Goal: Task Accomplishment & Management: Use online tool/utility

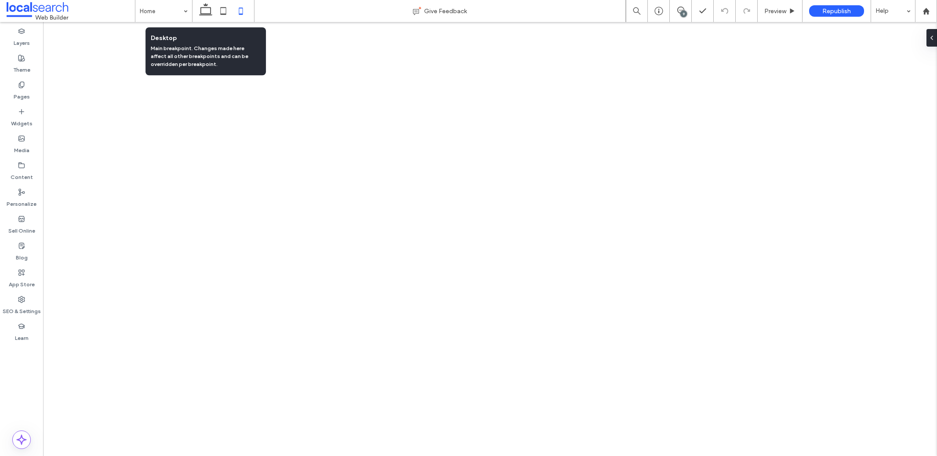
click at [199, 11] on icon at bounding box center [206, 11] width 18 height 18
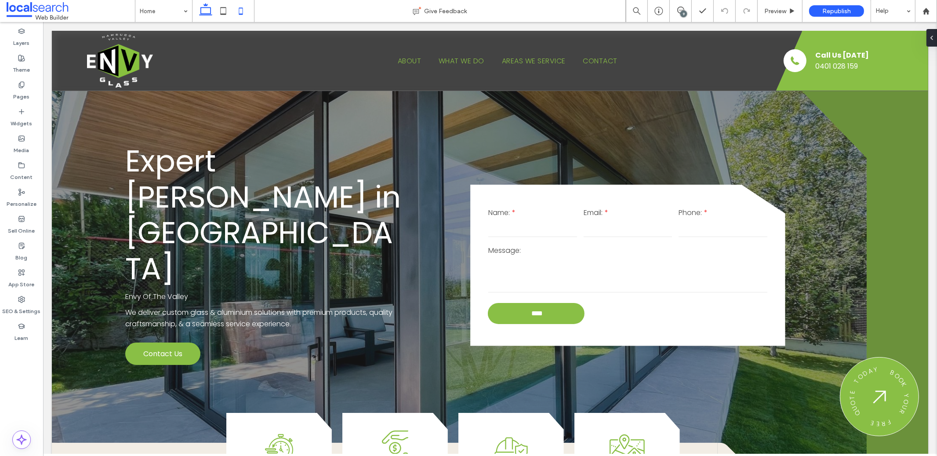
click at [240, 11] on icon at bounding box center [241, 11] width 18 height 18
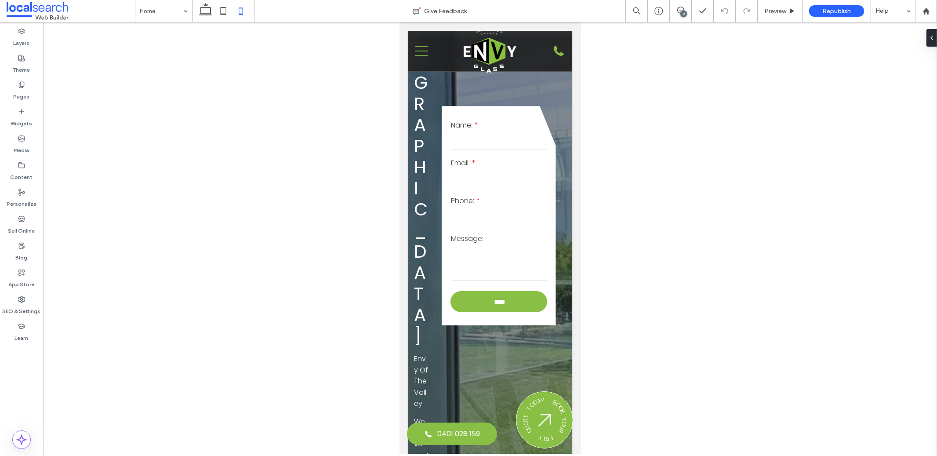
scroll to position [539, 0]
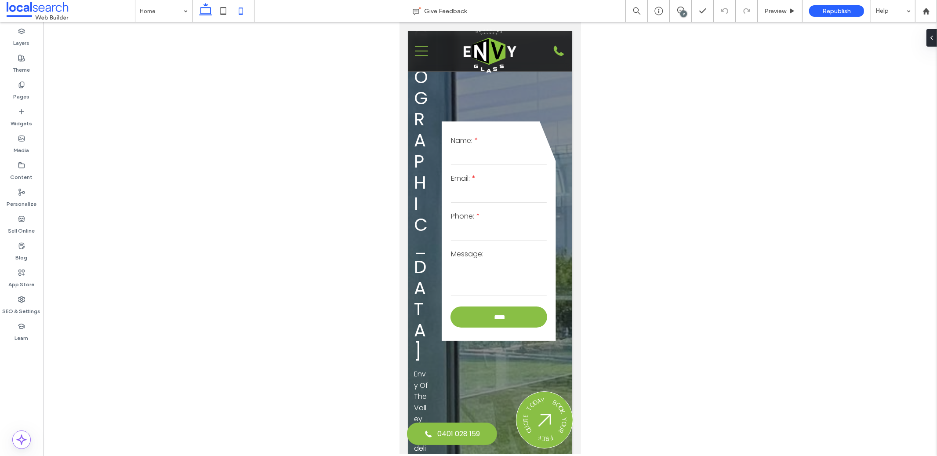
click at [203, 13] on icon at bounding box center [206, 11] width 18 height 18
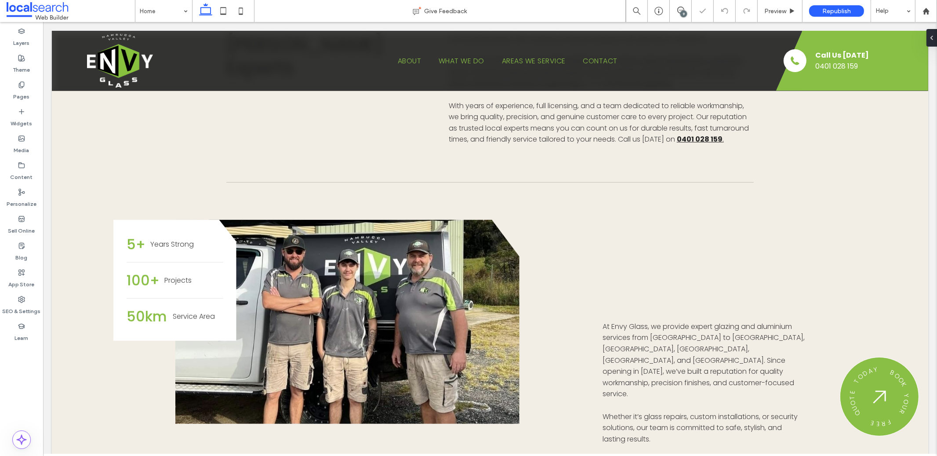
scroll to position [0, 0]
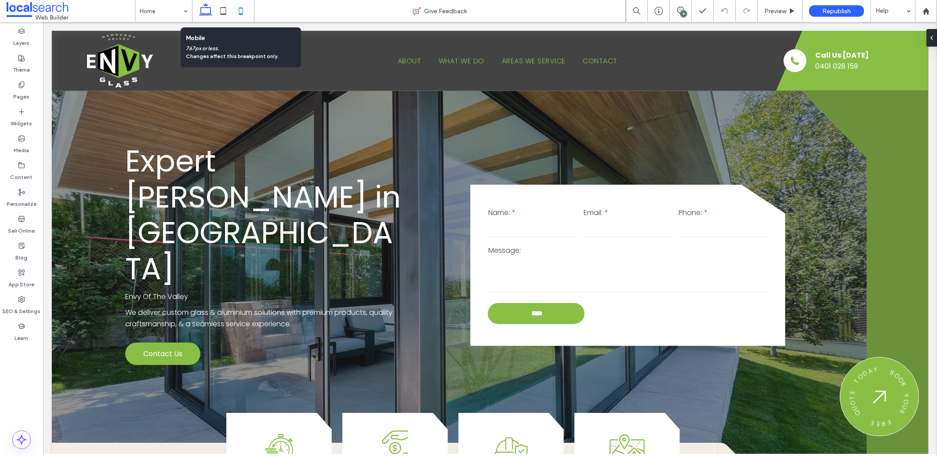
click at [244, 16] on icon at bounding box center [241, 11] width 18 height 18
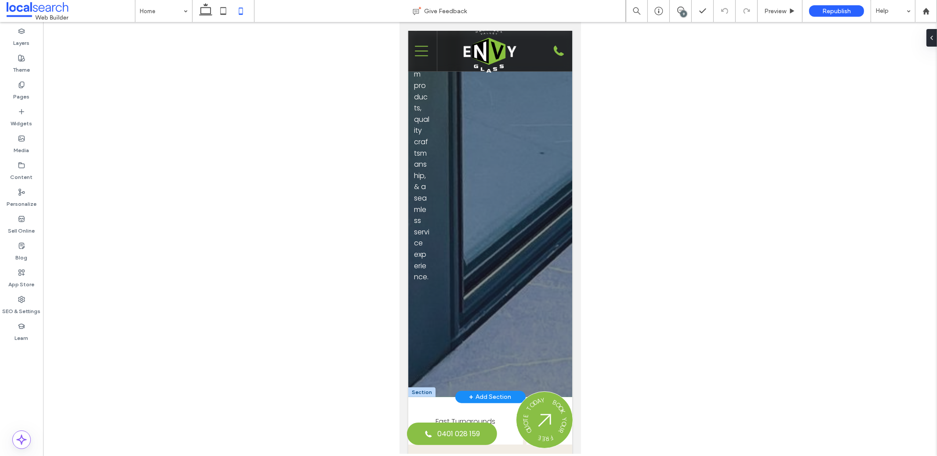
scroll to position [1131, 0]
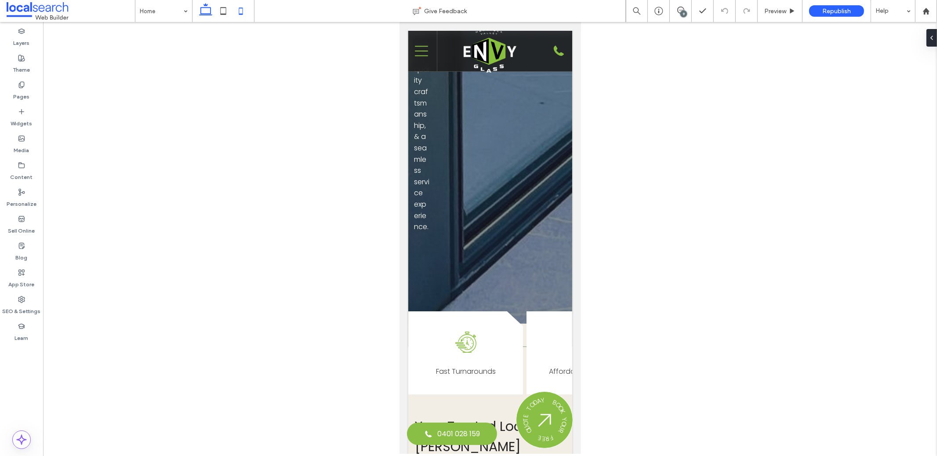
click at [203, 17] on icon at bounding box center [206, 11] width 18 height 18
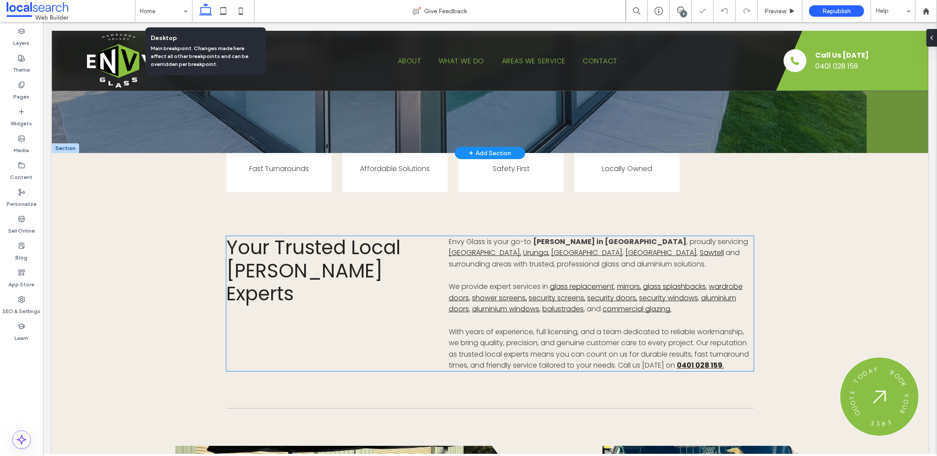
scroll to position [0, 0]
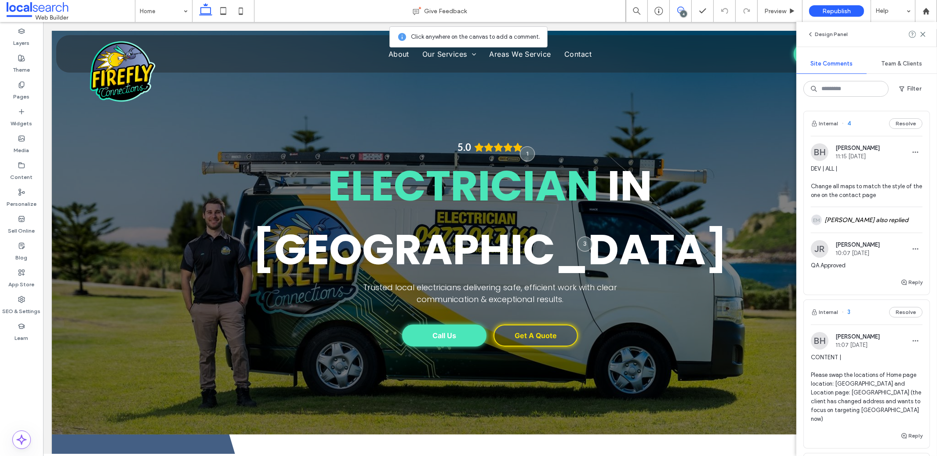
click at [866, 189] on span "DEV | ALL | Change all maps to match the style of the one on the contact page" at bounding box center [867, 181] width 112 height 35
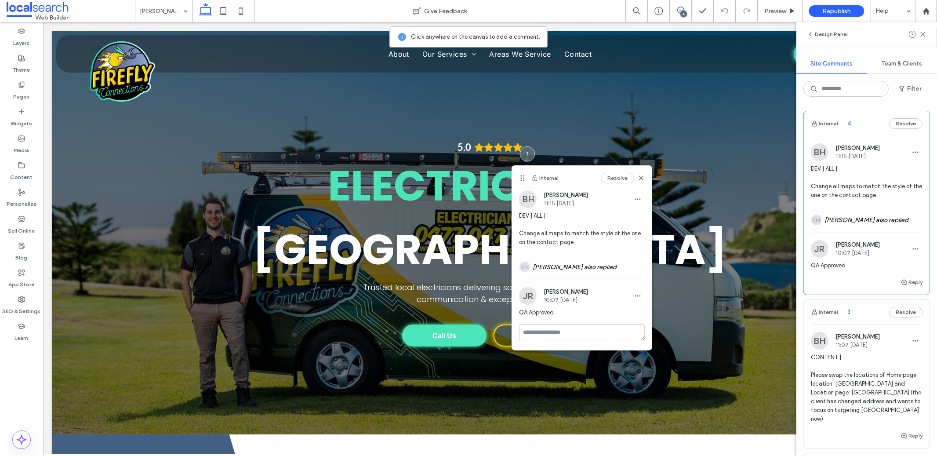
click at [860, 309] on div "Internal 3 Resolve" at bounding box center [867, 312] width 126 height 25
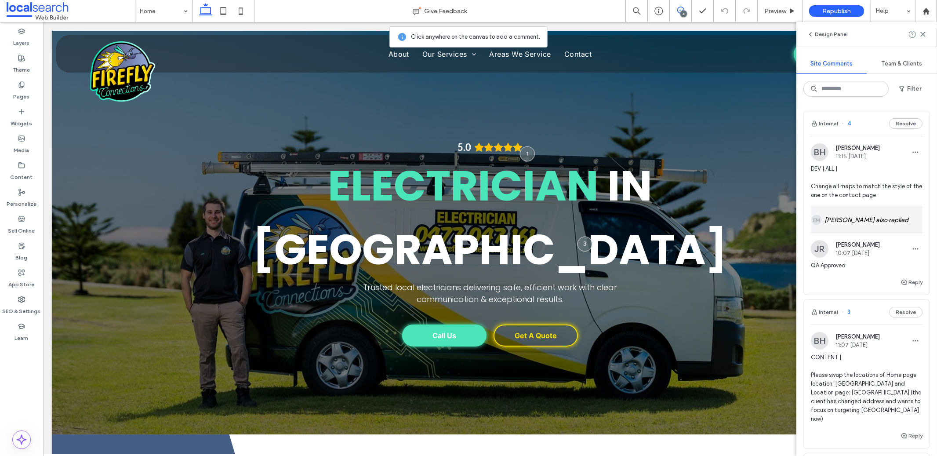
click at [877, 227] on div "EM Ethan Mann also replied" at bounding box center [867, 219] width 112 height 25
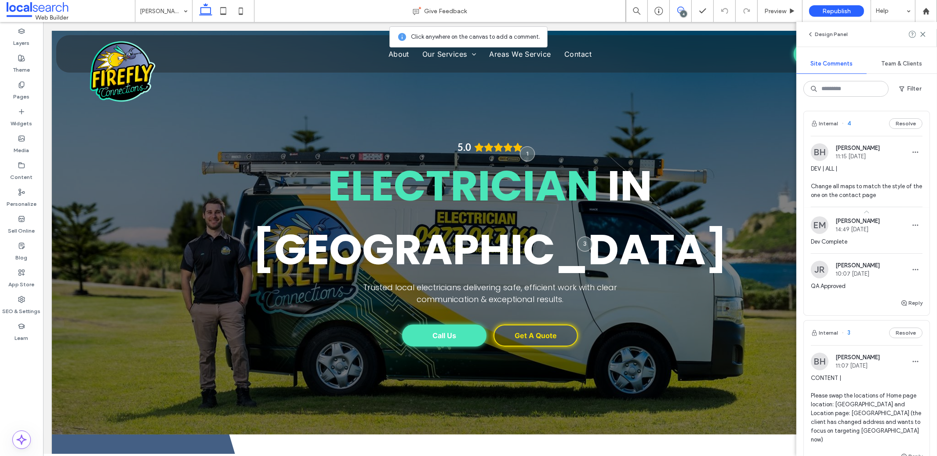
click at [880, 210] on span at bounding box center [867, 211] width 126 height 9
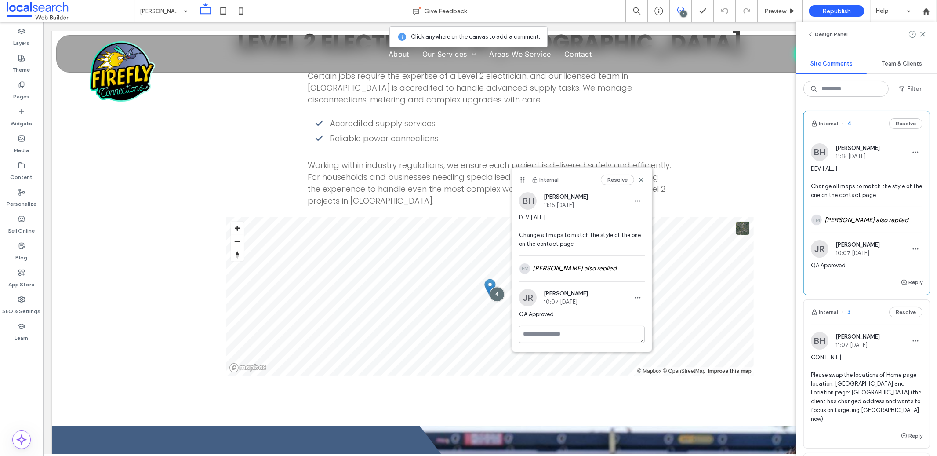
click at [874, 321] on div "Internal 3 Resolve" at bounding box center [867, 312] width 126 height 25
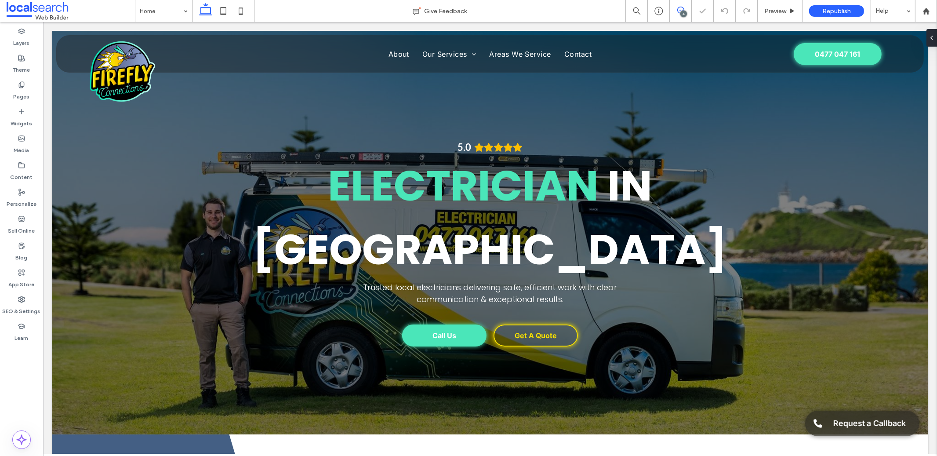
click at [679, 7] on icon at bounding box center [680, 10] width 7 height 7
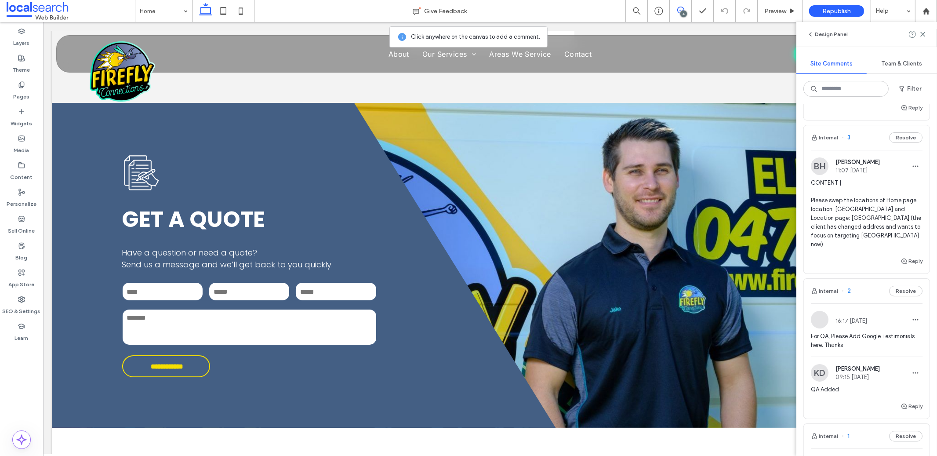
scroll to position [185, 0]
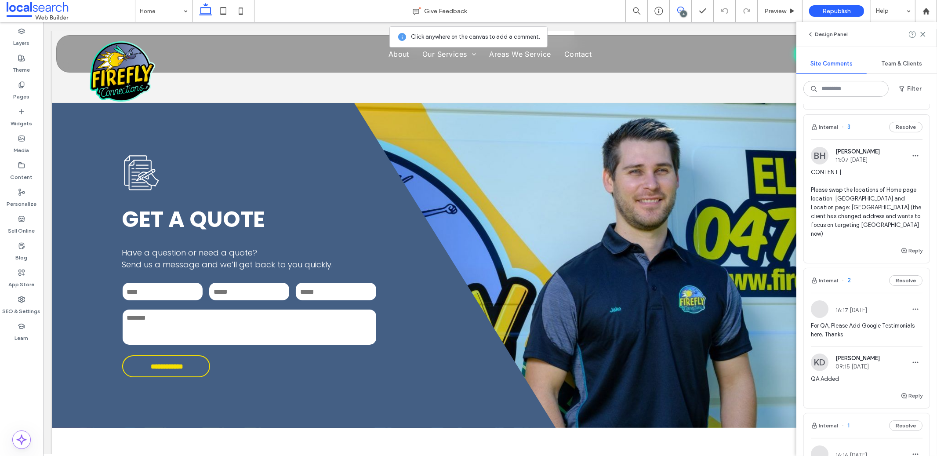
click at [868, 276] on div "Internal 2 Resolve" at bounding box center [867, 280] width 126 height 25
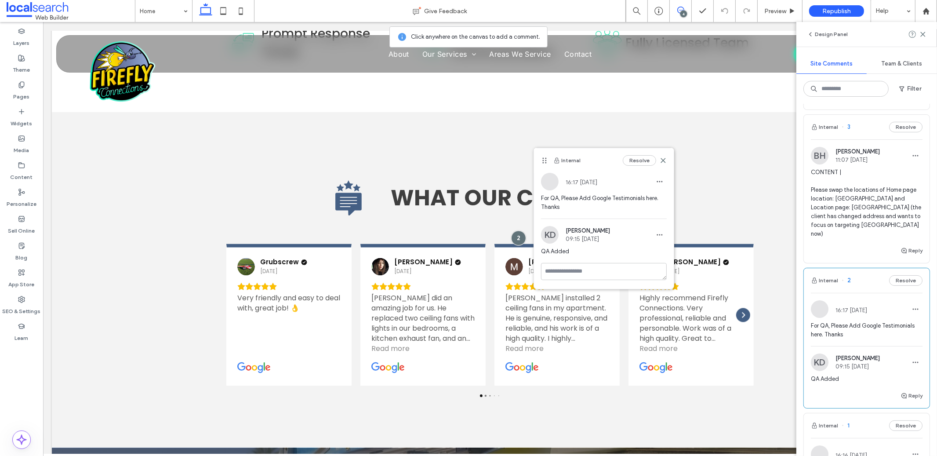
scroll to position [363, 0]
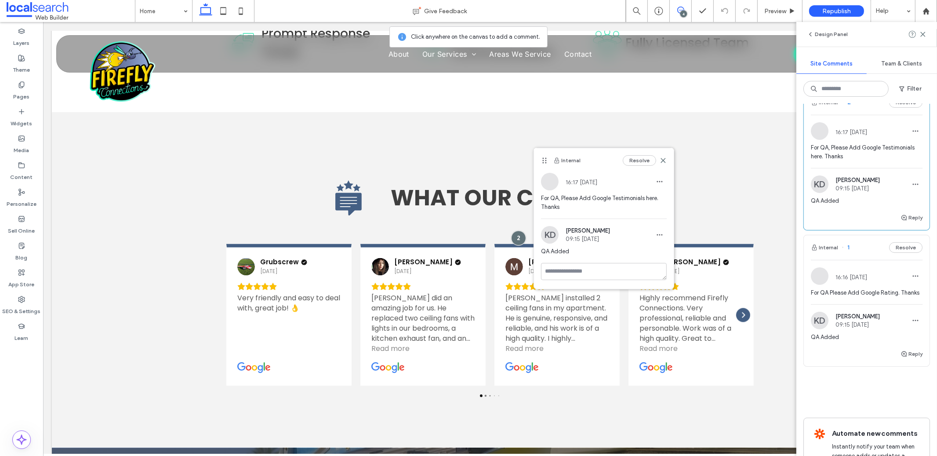
click at [871, 236] on div "Internal 1 Resolve" at bounding box center [867, 247] width 126 height 25
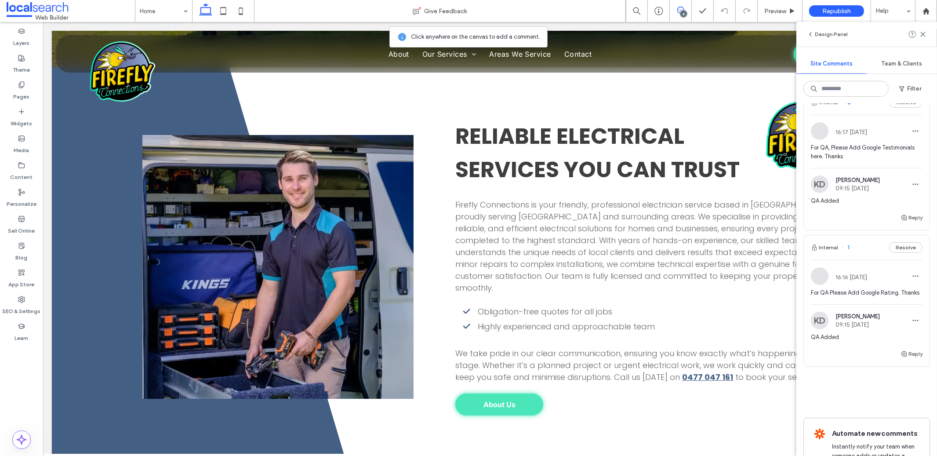
scroll to position [0, 0]
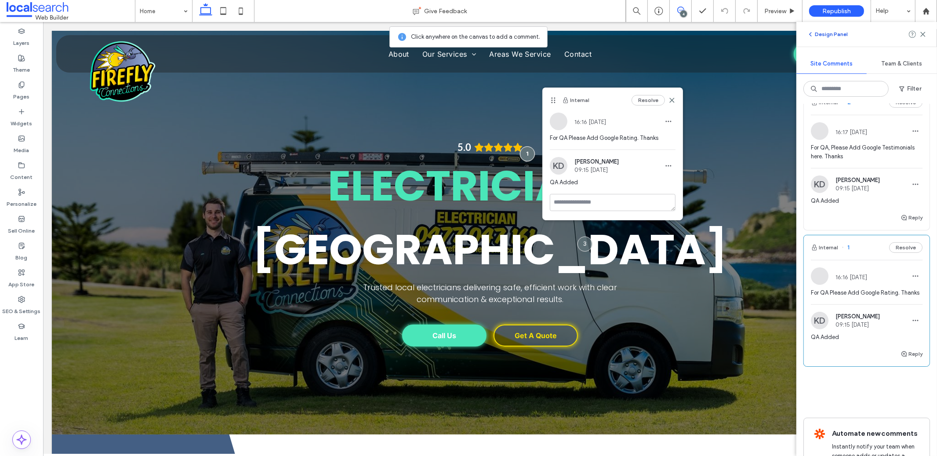
click at [820, 35] on button "Design Panel" at bounding box center [827, 34] width 41 height 11
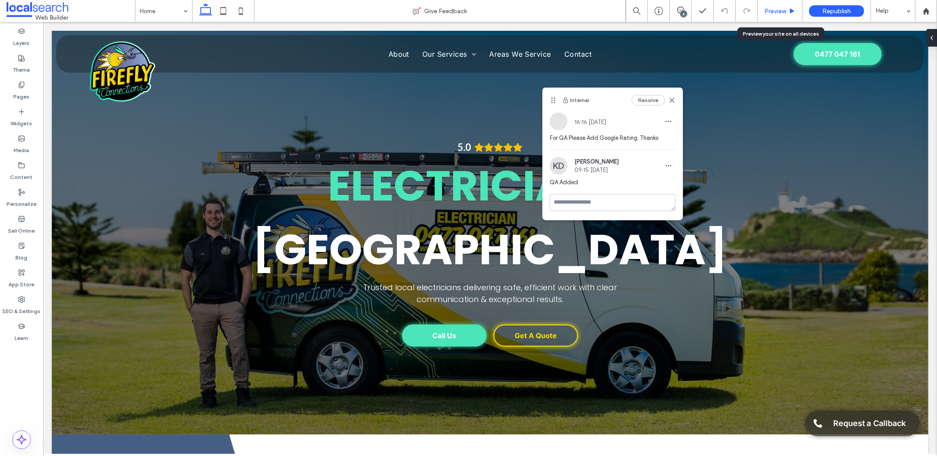
click at [797, 13] on div "Preview" at bounding box center [780, 10] width 44 height 7
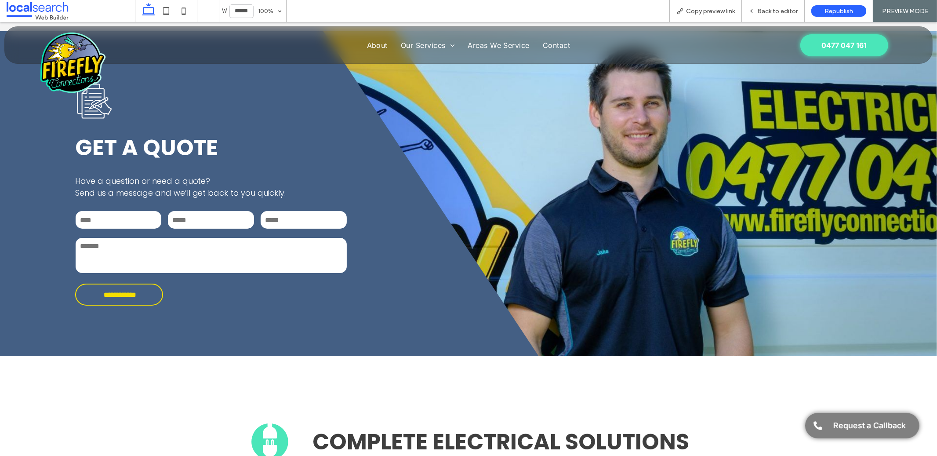
scroll to position [1729, 0]
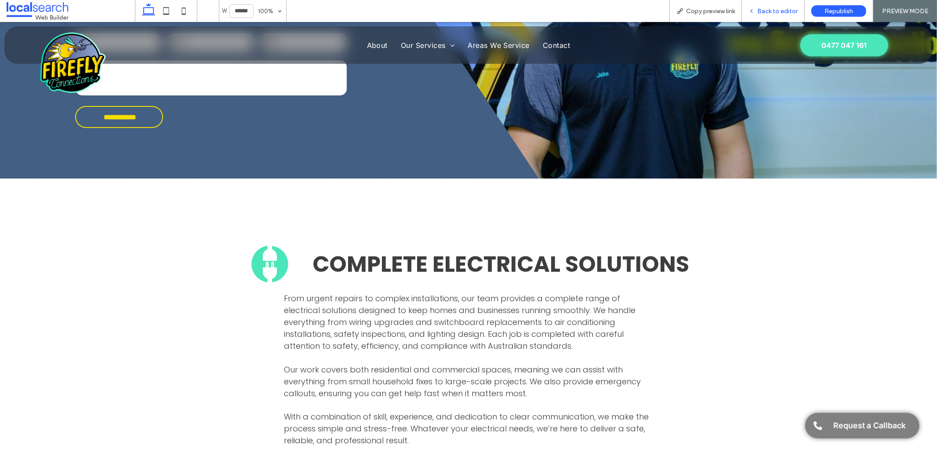
click at [752, 12] on use at bounding box center [752, 11] width 2 height 3
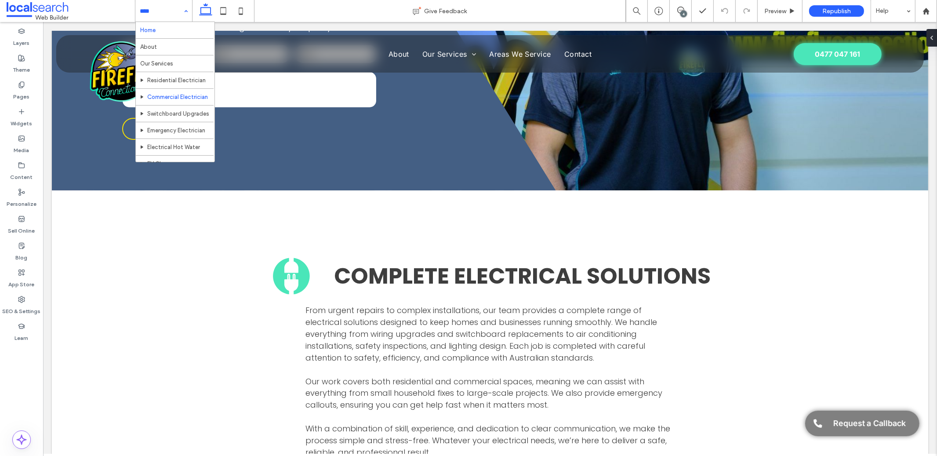
scroll to position [198, 0]
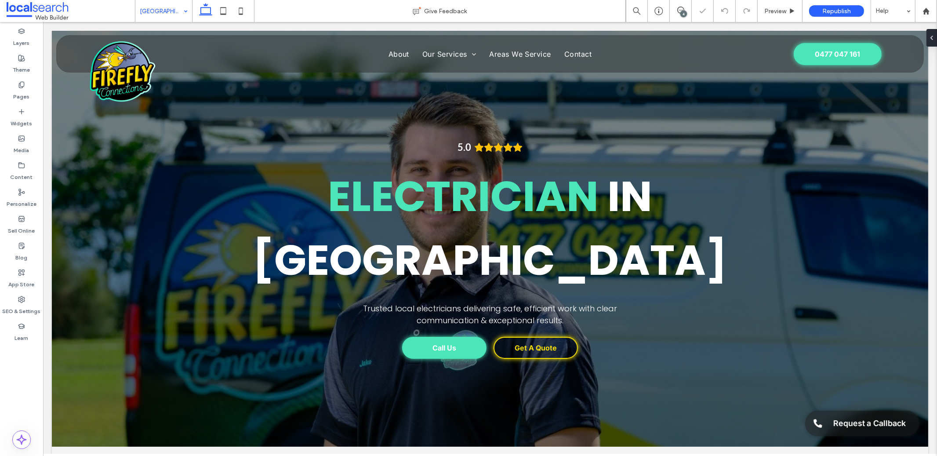
click at [174, 10] on input at bounding box center [162, 11] width 44 height 22
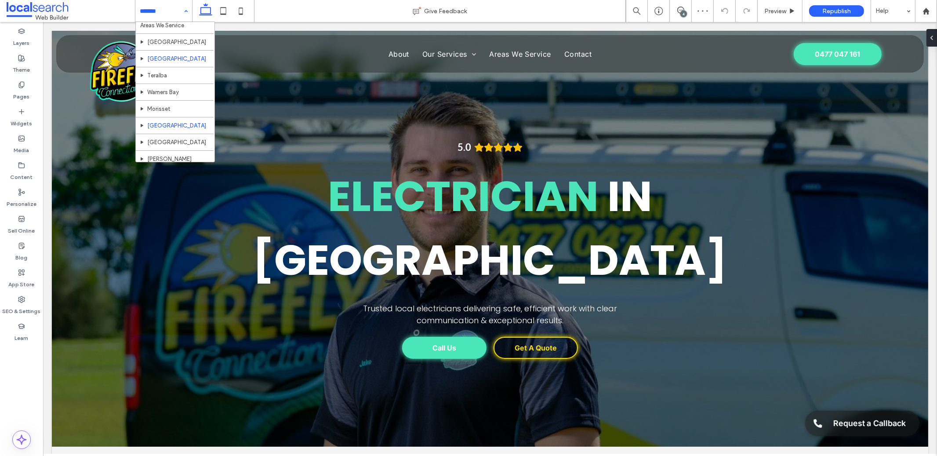
scroll to position [171, 0]
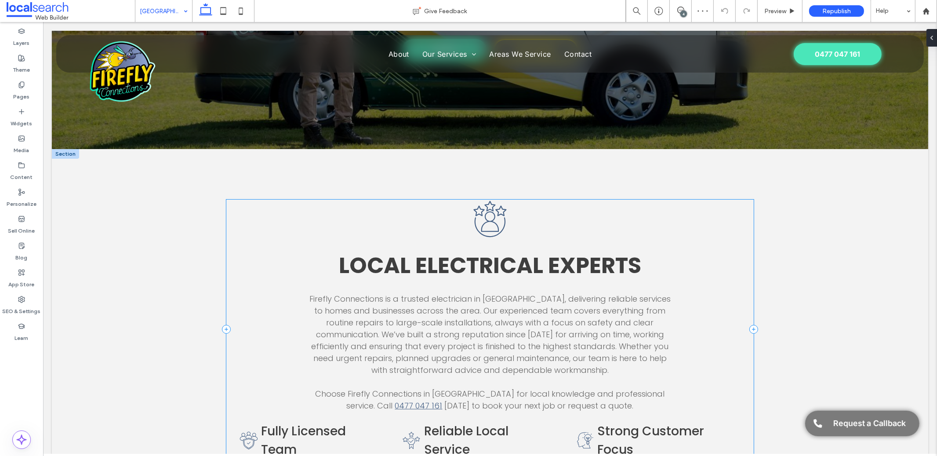
scroll to position [463, 0]
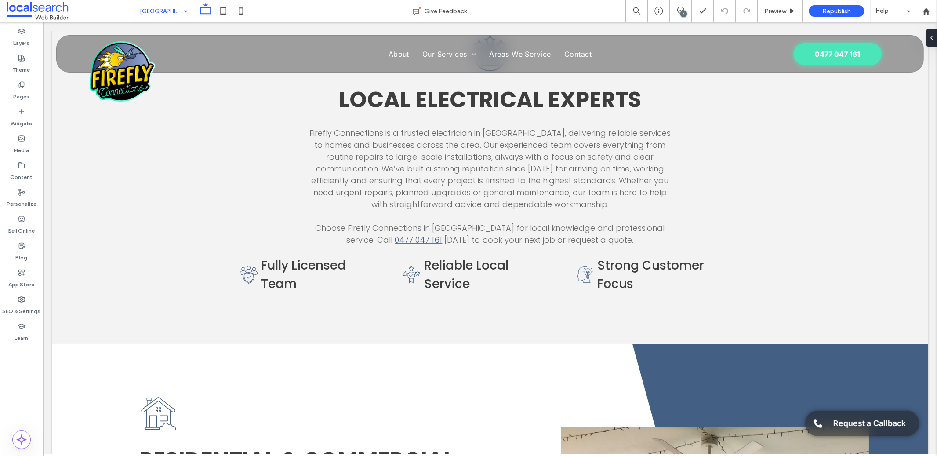
click at [181, 11] on div "[GEOGRAPHIC_DATA]" at bounding box center [163, 11] width 57 height 22
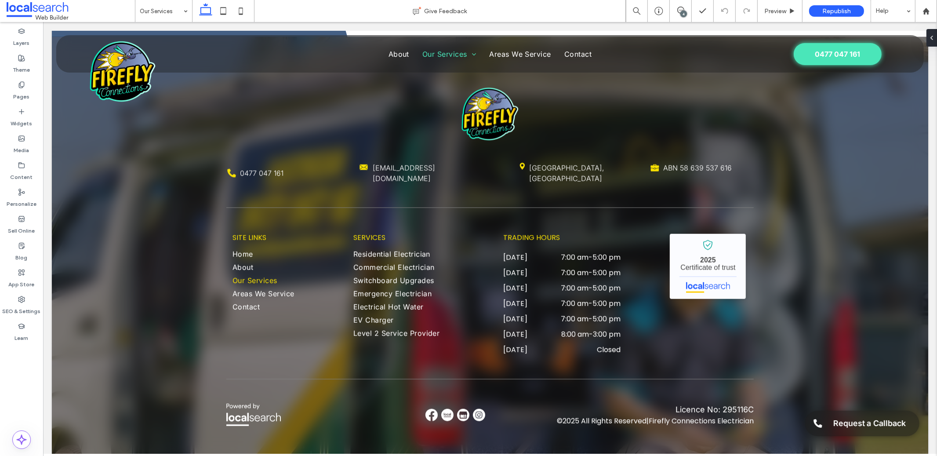
click at [177, 12] on input at bounding box center [162, 11] width 44 height 22
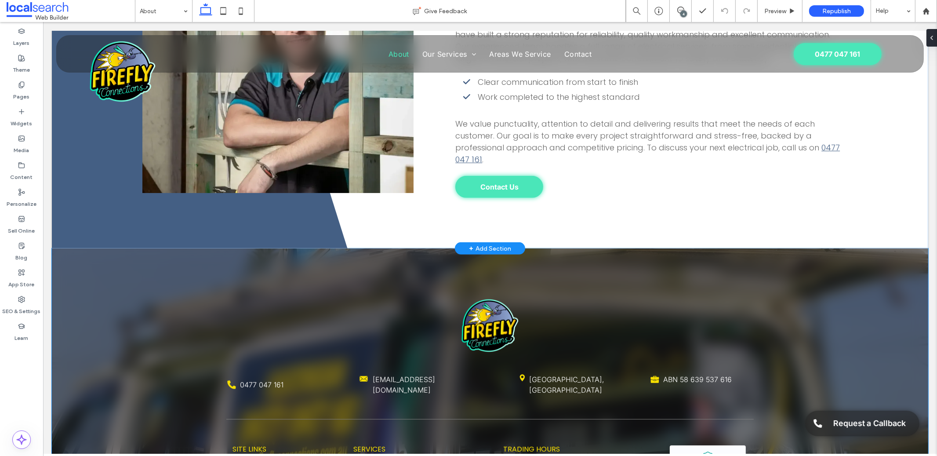
scroll to position [213, 0]
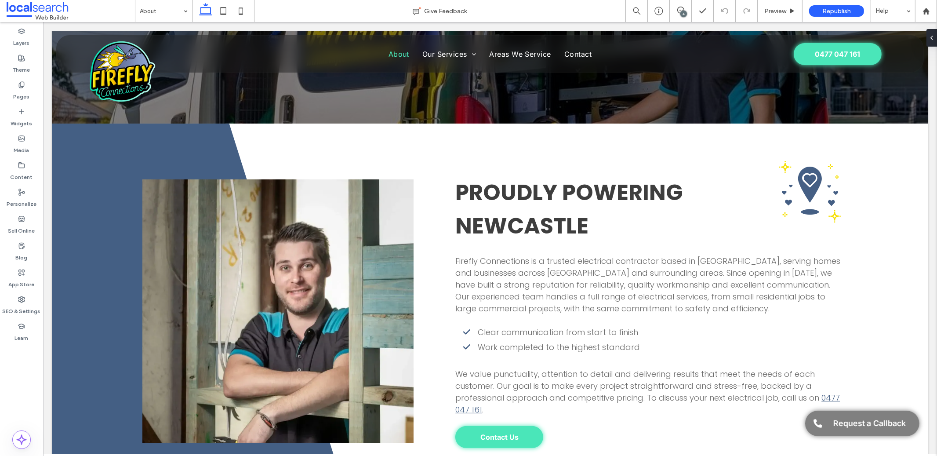
click at [157, 10] on input at bounding box center [162, 11] width 44 height 22
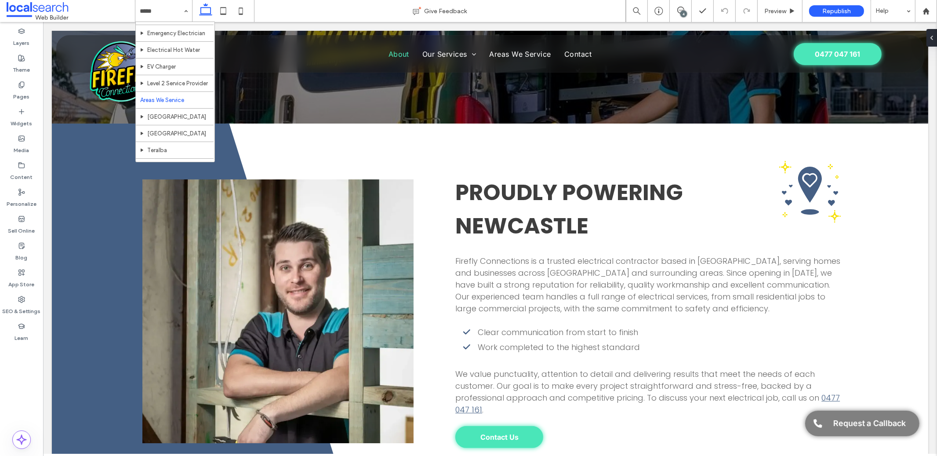
scroll to position [98, 0]
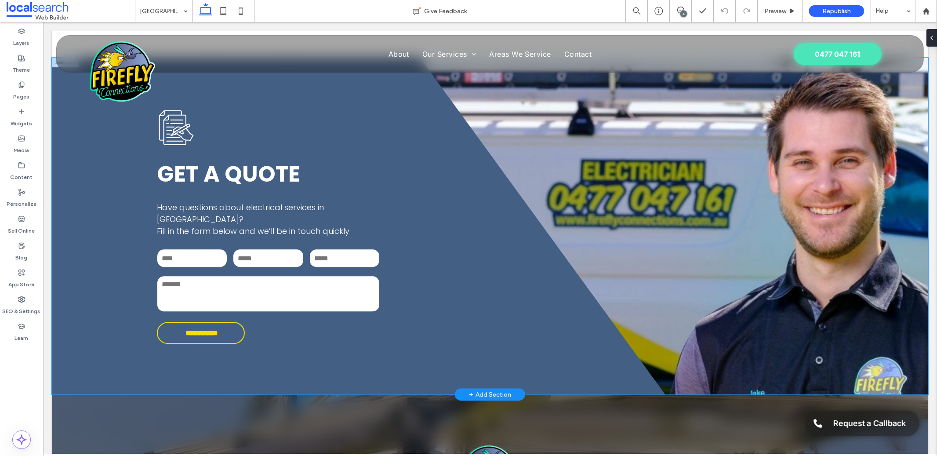
scroll to position [3074, 0]
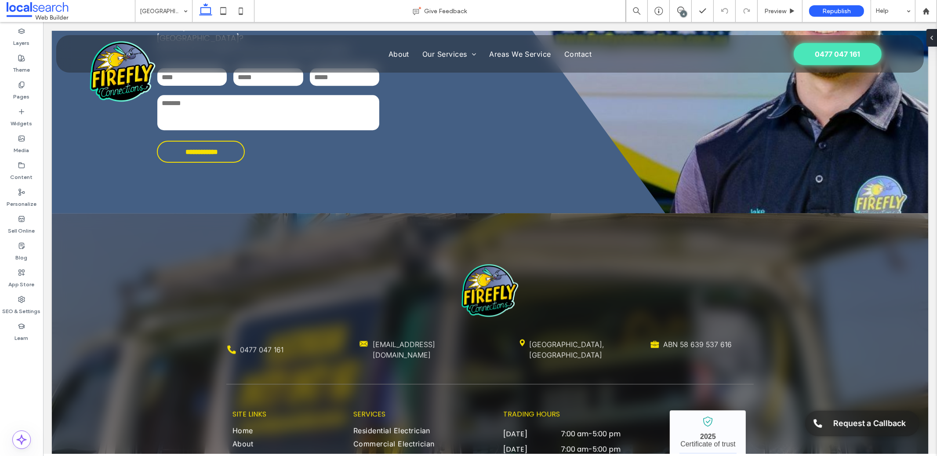
click at [159, 11] on input at bounding box center [162, 11] width 44 height 22
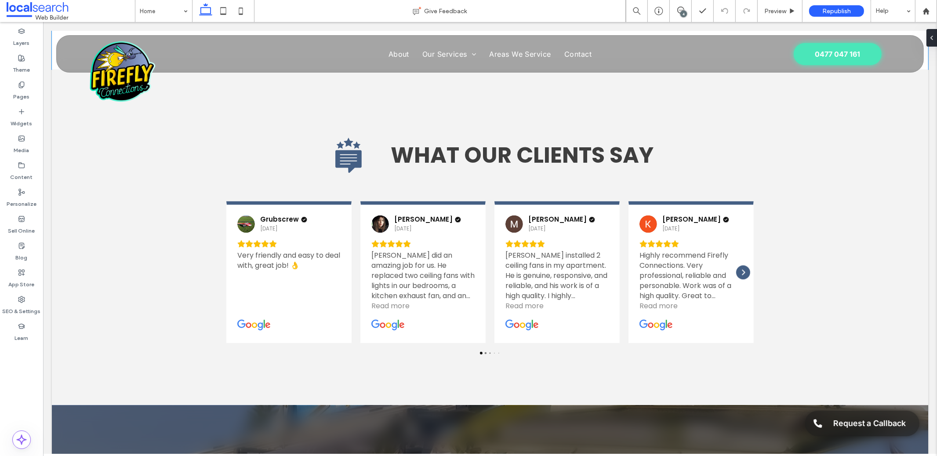
scroll to position [2289, 0]
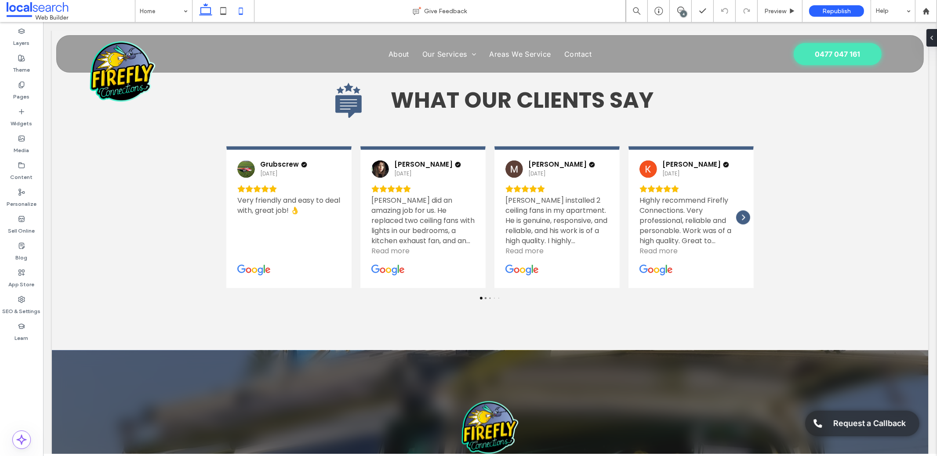
click at [243, 12] on icon at bounding box center [241, 11] width 18 height 18
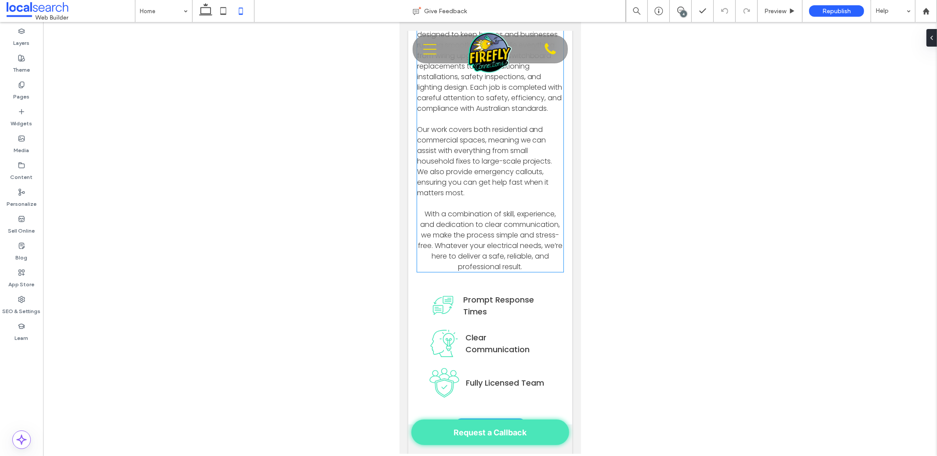
scroll to position [1645, 0]
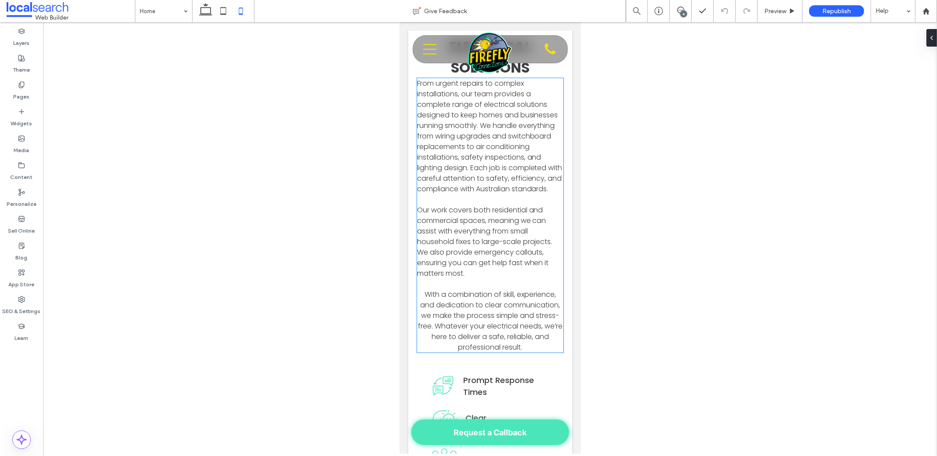
click at [522, 192] on span "From urgent repairs to complex installations, our team provides a complete rang…" at bounding box center [489, 136] width 145 height 116
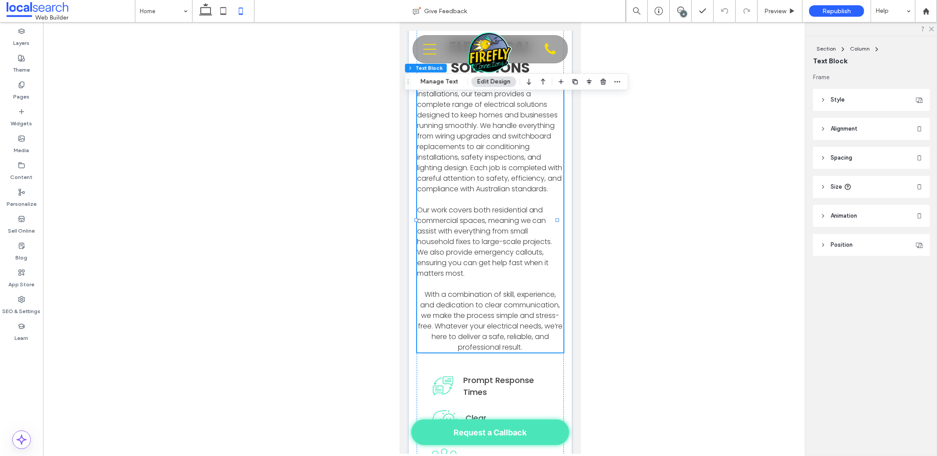
click at [843, 98] on span "Style" at bounding box center [838, 99] width 14 height 9
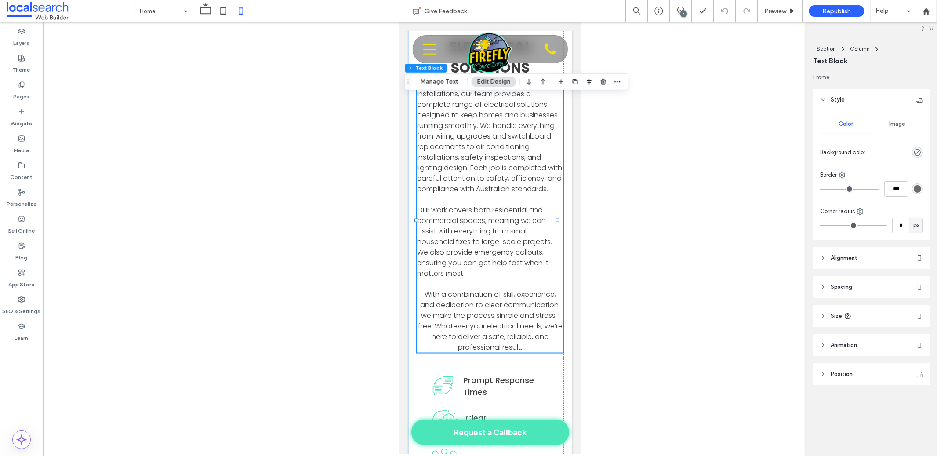
click at [844, 102] on span "Style" at bounding box center [838, 99] width 14 height 9
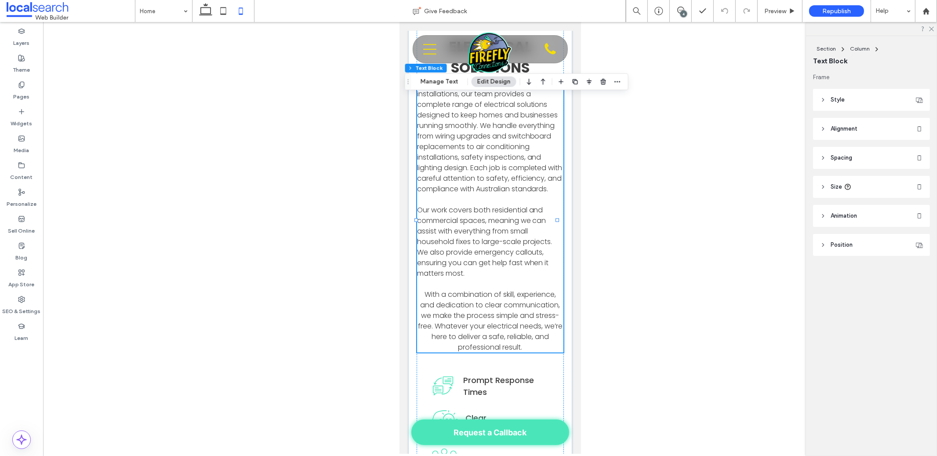
click at [847, 127] on span "Alignment" at bounding box center [844, 128] width 27 height 9
click at [484, 153] on span "From urgent repairs to complex installations, our team provides a complete rang…" at bounding box center [489, 136] width 145 height 116
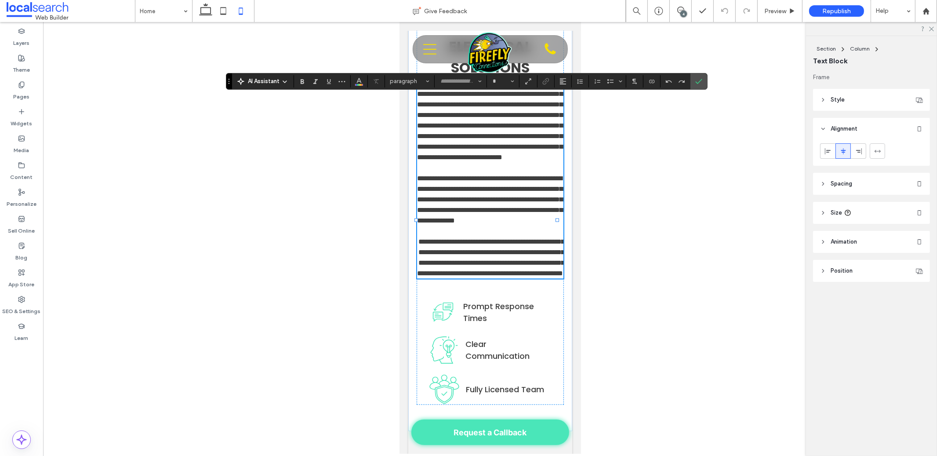
type input "*******"
type input "**"
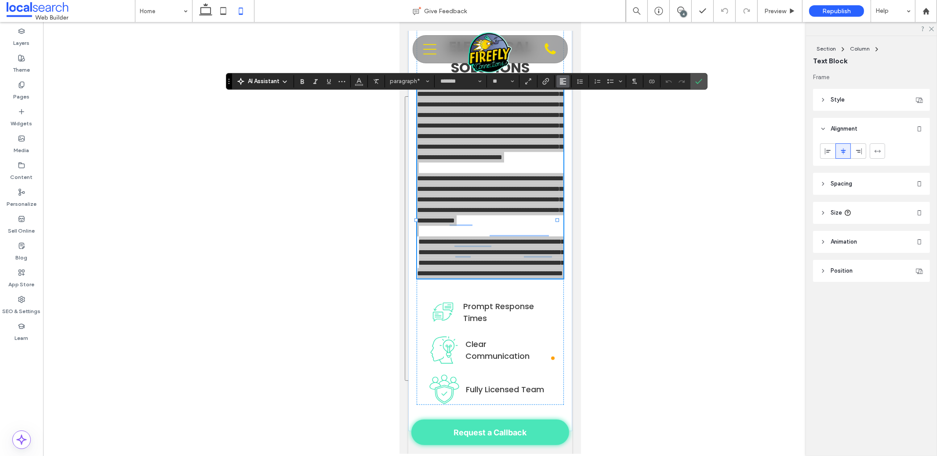
click at [566, 82] on icon "Alignment" at bounding box center [562, 81] width 7 height 7
click at [579, 104] on label "ui.textEditor.alignment.center" at bounding box center [571, 108] width 31 height 13
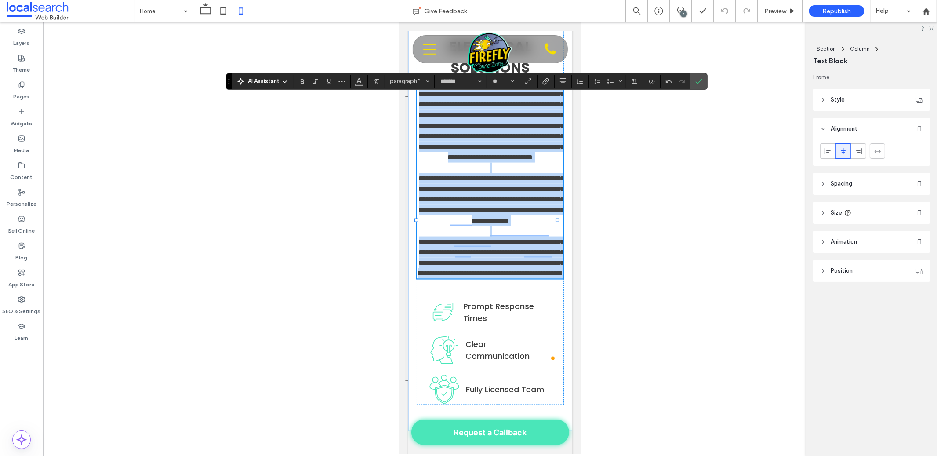
click at [502, 152] on span "**********" at bounding box center [491, 120] width 146 height 80
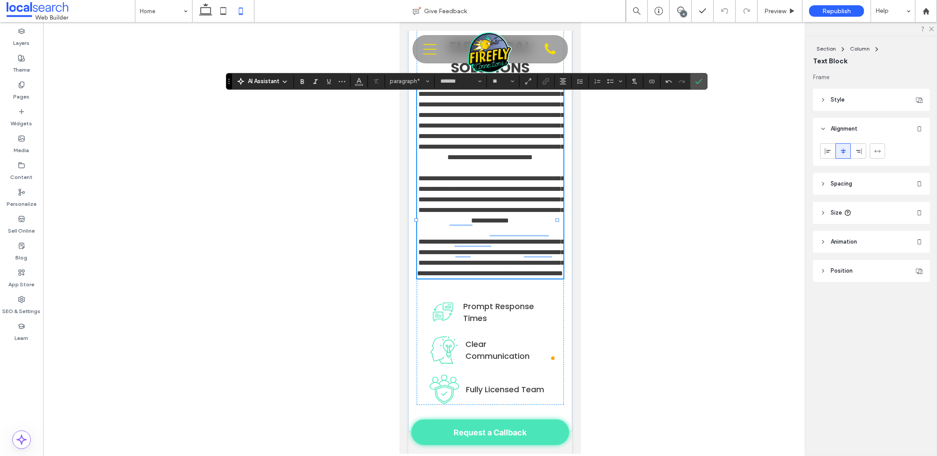
click at [345, 150] on div at bounding box center [490, 238] width 894 height 432
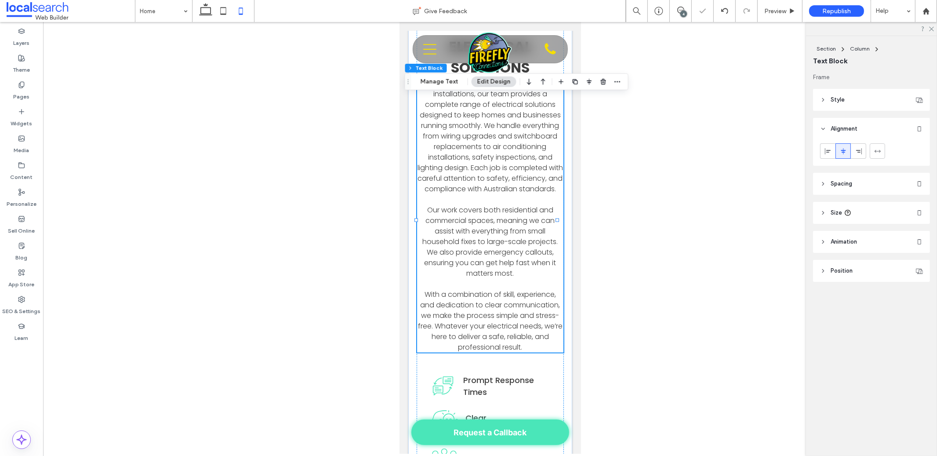
click at [212, 40] on div at bounding box center [490, 238] width 894 height 432
click at [211, 18] on icon at bounding box center [206, 11] width 18 height 18
type input "**"
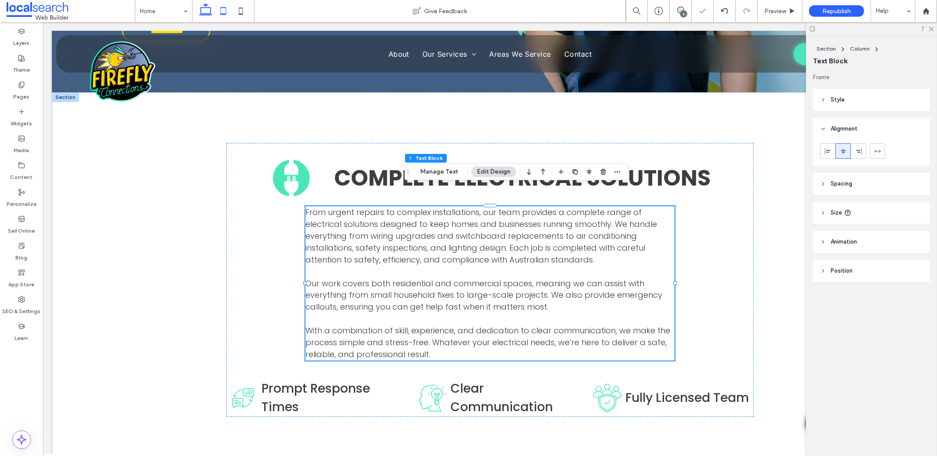
click at [222, 14] on use at bounding box center [223, 10] width 6 height 7
type input "**"
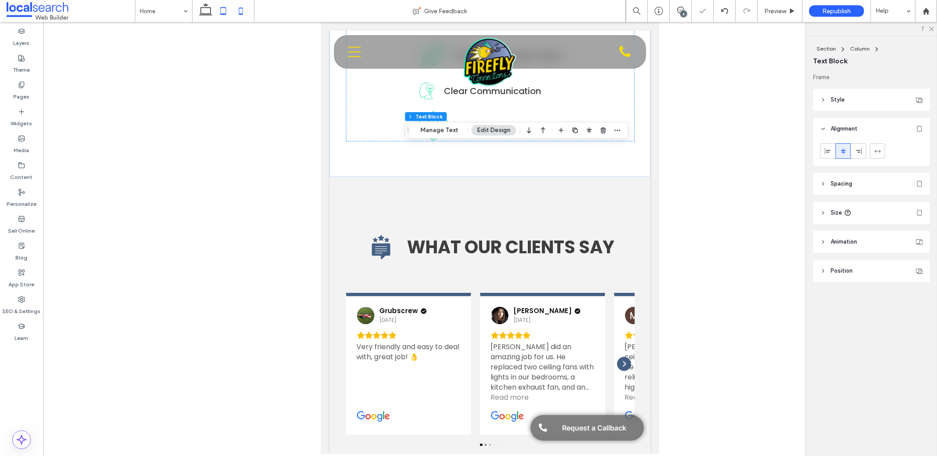
scroll to position [1550, 0]
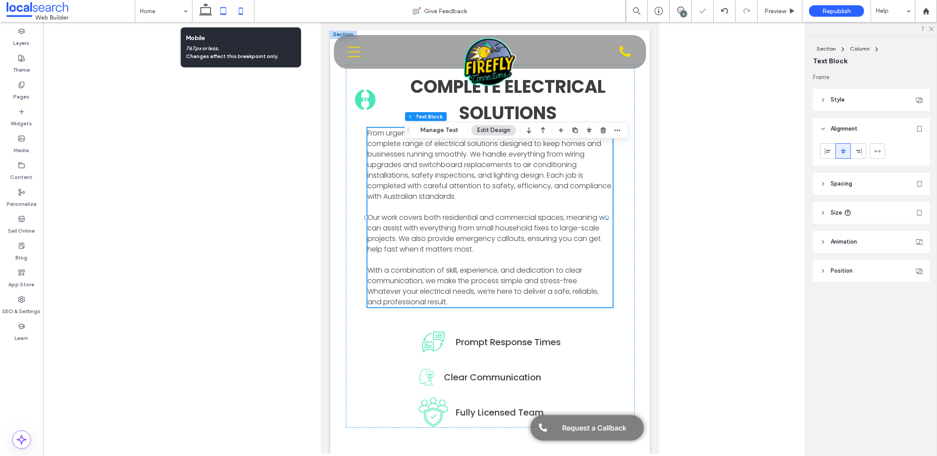
click at [238, 10] on icon at bounding box center [241, 11] width 18 height 18
type input "**"
type input "****"
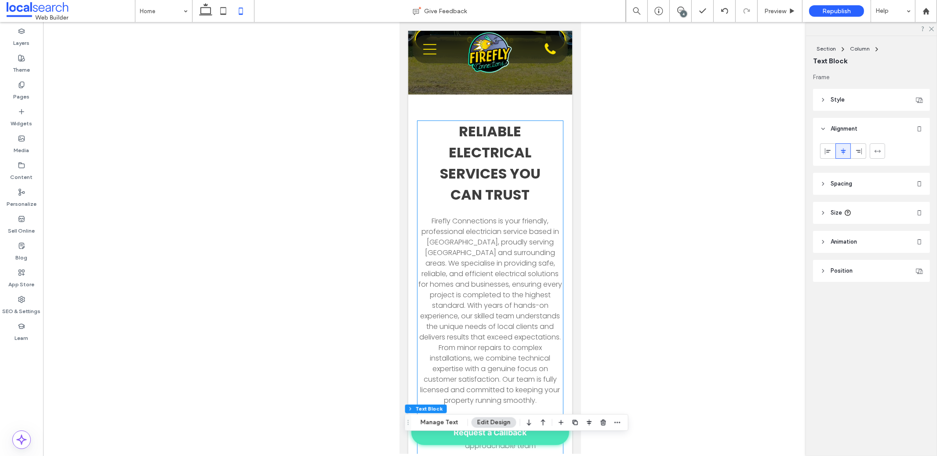
scroll to position [0, 0]
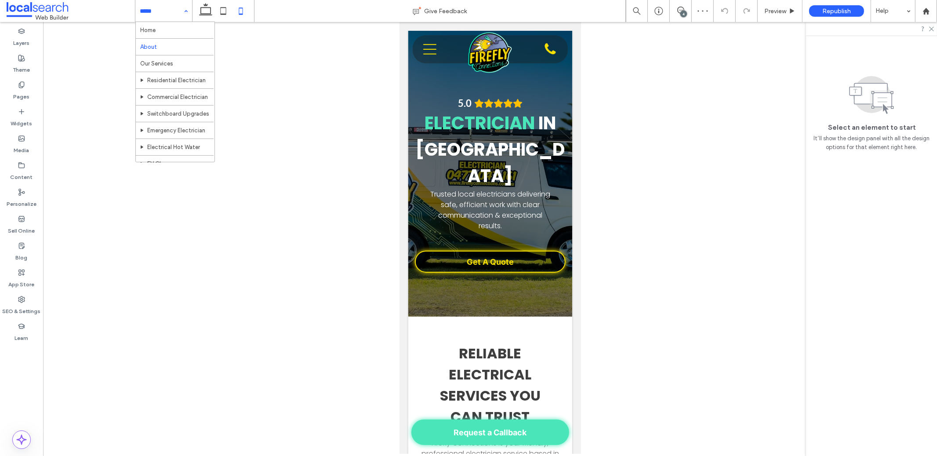
click at [171, 14] on input at bounding box center [162, 11] width 44 height 22
click at [173, 14] on input at bounding box center [162, 11] width 44 height 22
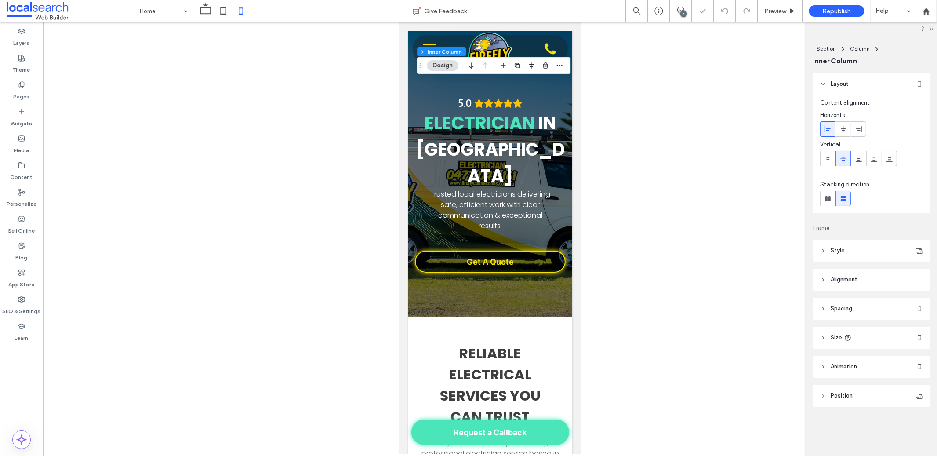
type input "*******"
type input "**"
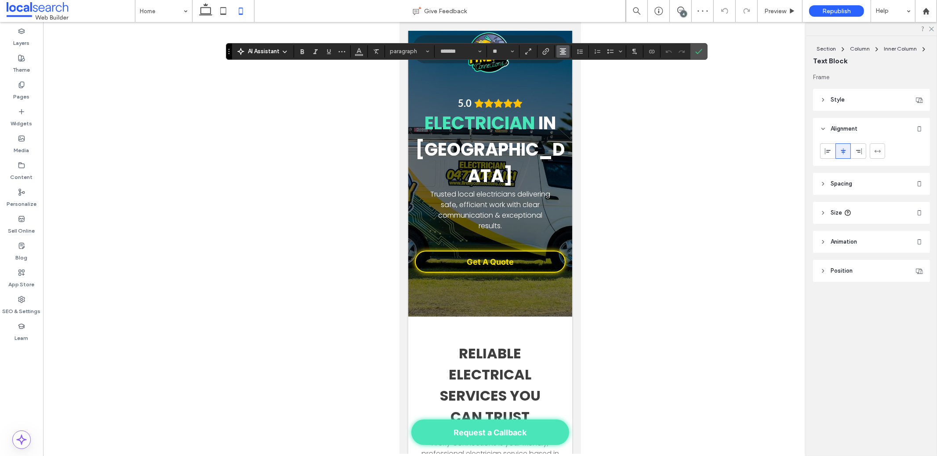
click at [564, 47] on span "Alignment" at bounding box center [562, 51] width 7 height 11
click at [566, 65] on icon "ui.textEditor.alignment.left" at bounding box center [569, 65] width 7 height 7
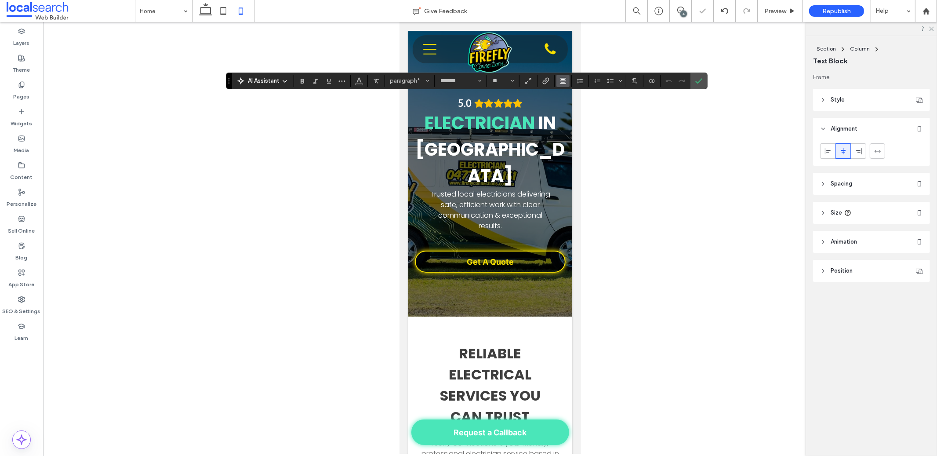
click at [563, 79] on icon "Alignment" at bounding box center [562, 80] width 7 height 7
click at [563, 94] on use "ui.textEditor.alignment.left" at bounding box center [561, 95] width 4 height 3
click at [601, 130] on div at bounding box center [490, 238] width 894 height 432
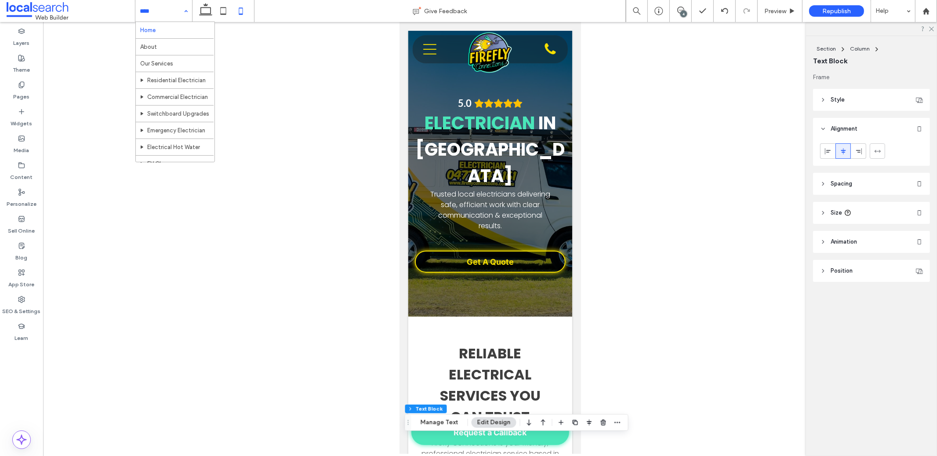
click at [168, 72] on hr at bounding box center [175, 72] width 78 height 0
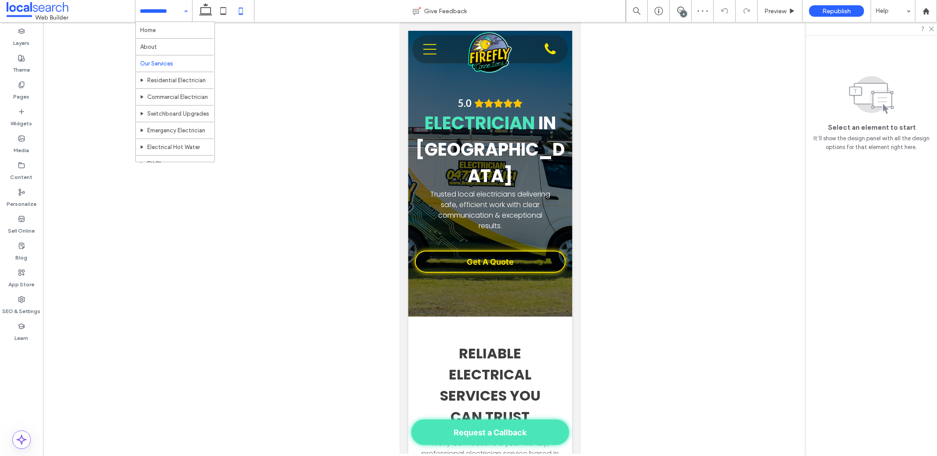
click at [160, 11] on input at bounding box center [162, 11] width 44 height 22
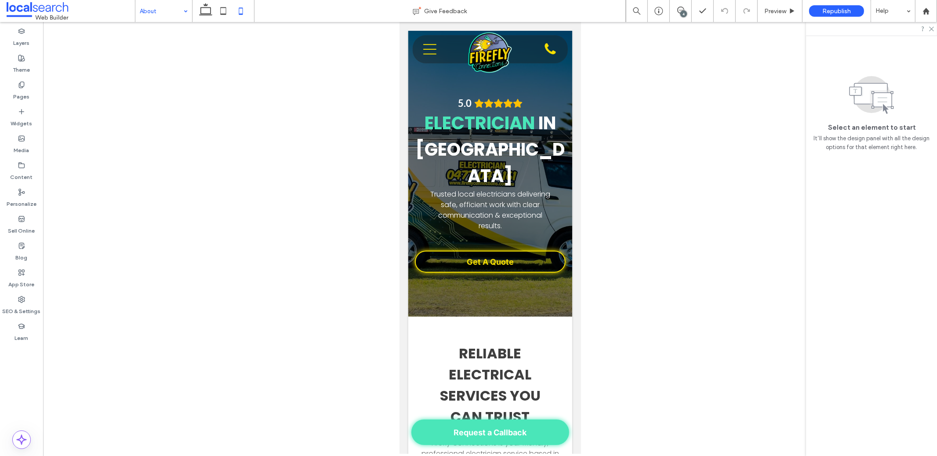
click at [167, 12] on input at bounding box center [162, 11] width 44 height 22
click at [166, 12] on input at bounding box center [162, 11] width 44 height 22
click at [220, 9] on div at bounding box center [468, 228] width 937 height 456
click at [209, 10] on div at bounding box center [468, 228] width 937 height 456
click at [209, 10] on icon at bounding box center [206, 11] width 18 height 18
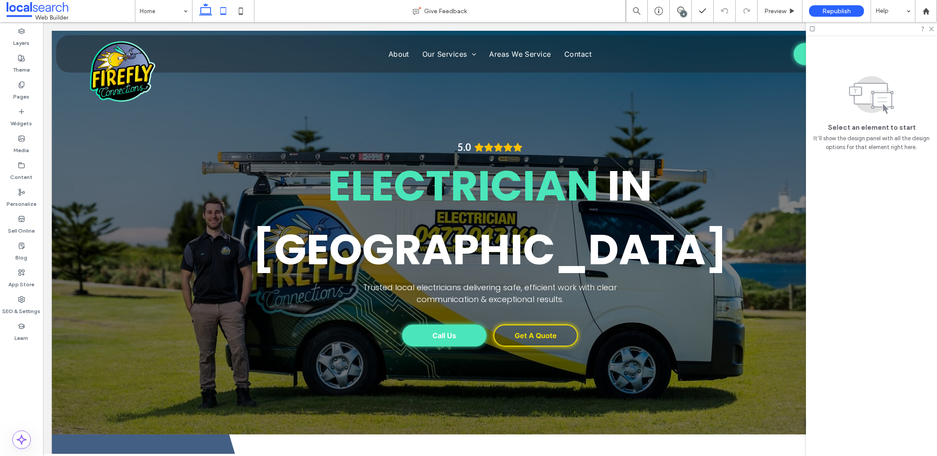
click at [228, 5] on icon at bounding box center [223, 11] width 18 height 18
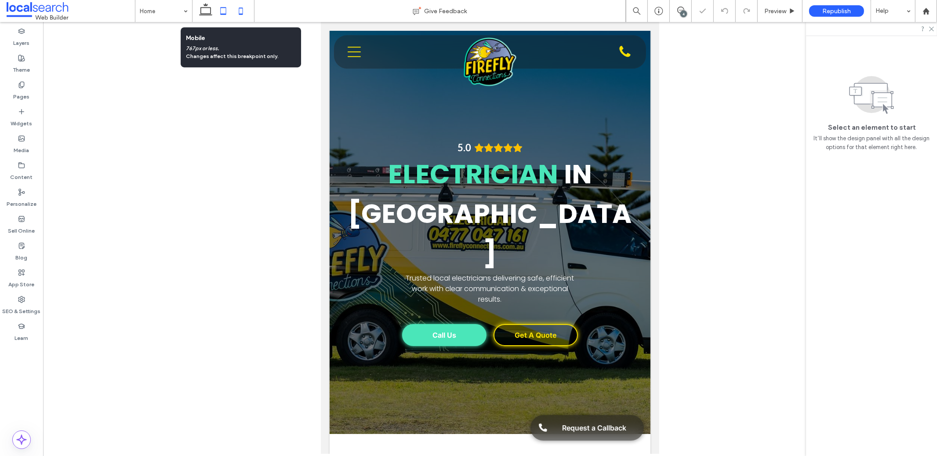
click at [237, 11] on icon at bounding box center [241, 11] width 18 height 18
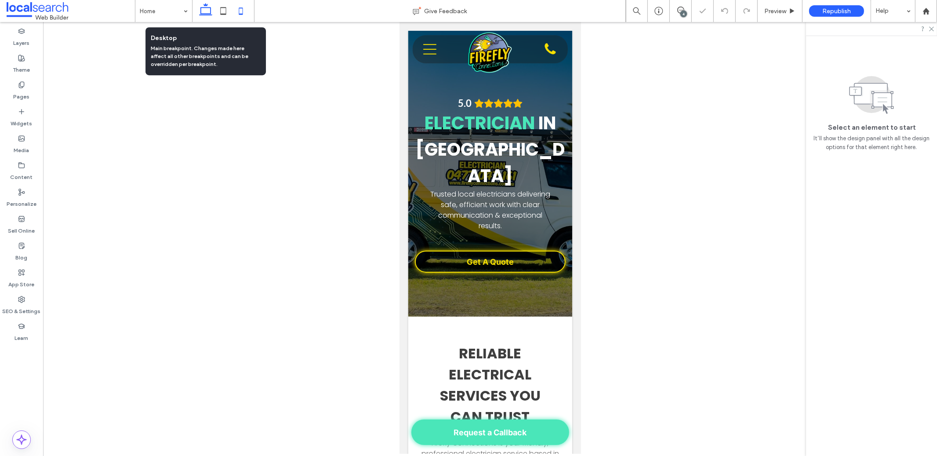
click at [205, 12] on icon at bounding box center [206, 11] width 18 height 18
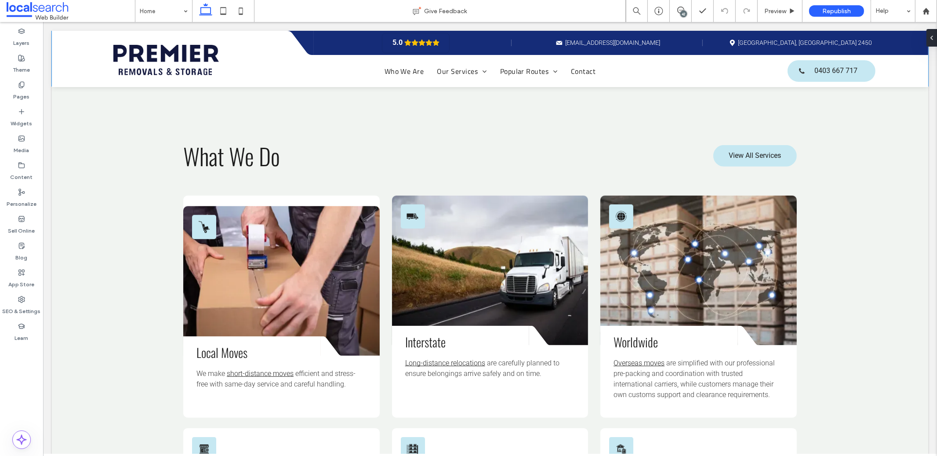
scroll to position [921, 0]
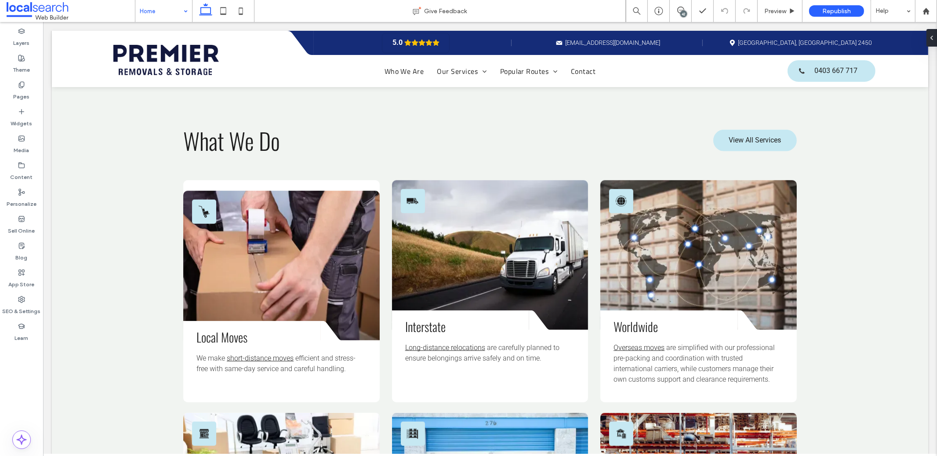
click at [156, 15] on input at bounding box center [162, 11] width 44 height 22
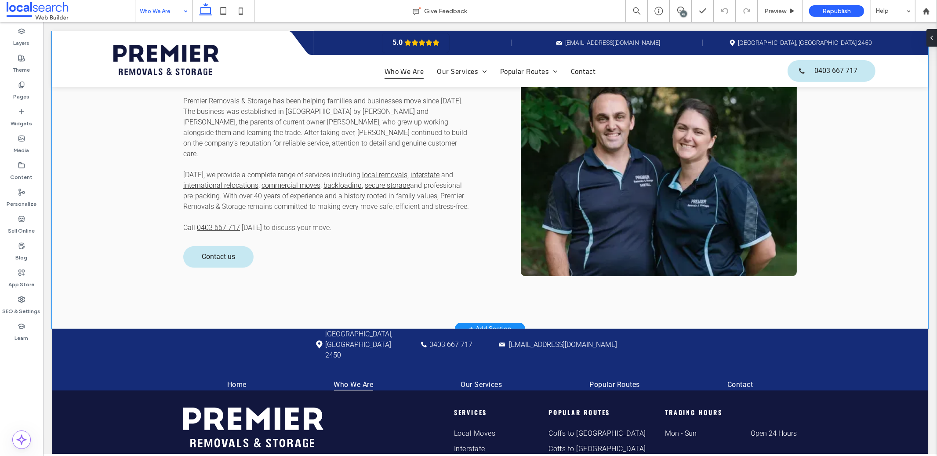
scroll to position [274, 0]
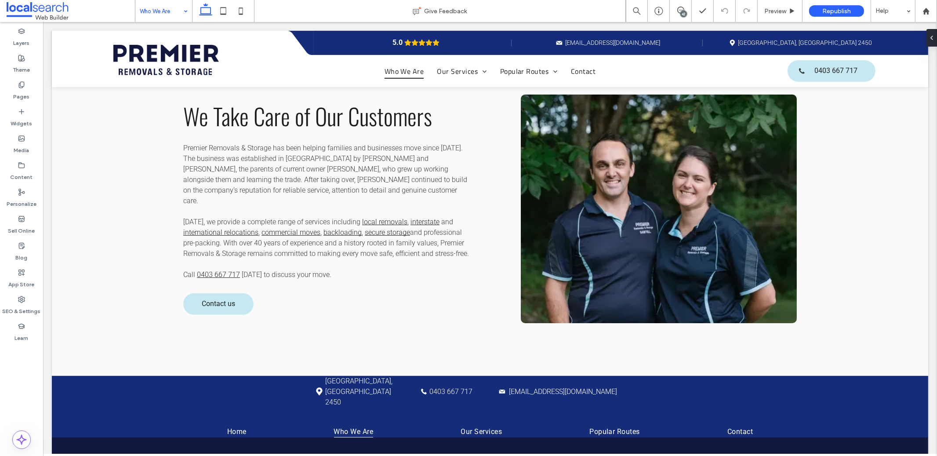
click at [174, 16] on input at bounding box center [162, 11] width 44 height 22
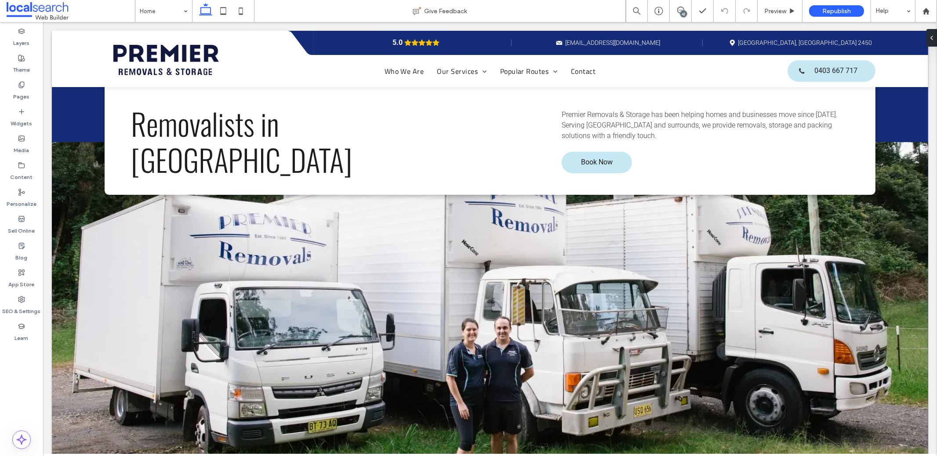
click at [681, 11] on div "42" at bounding box center [683, 14] width 7 height 7
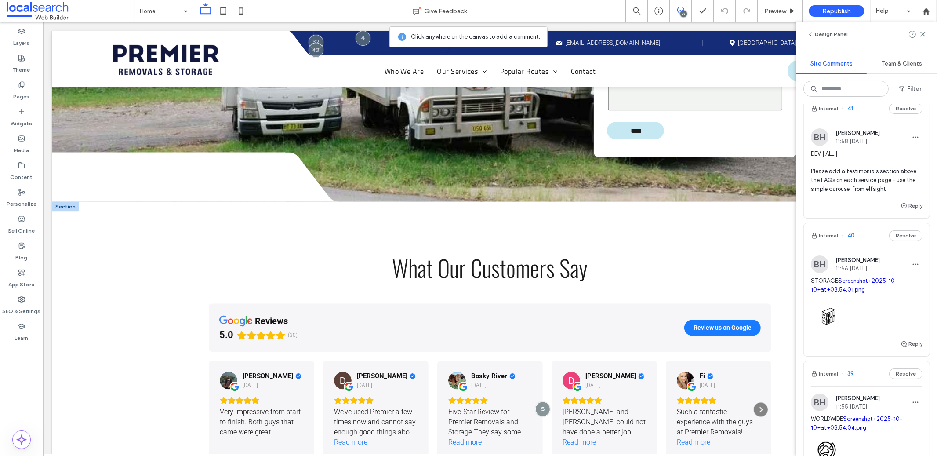
scroll to position [2053, 0]
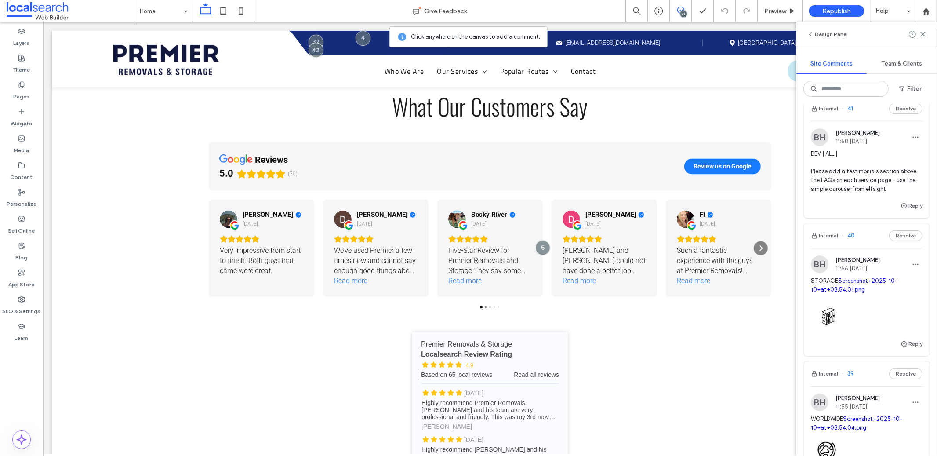
click at [681, 10] on icon at bounding box center [680, 10] width 7 height 7
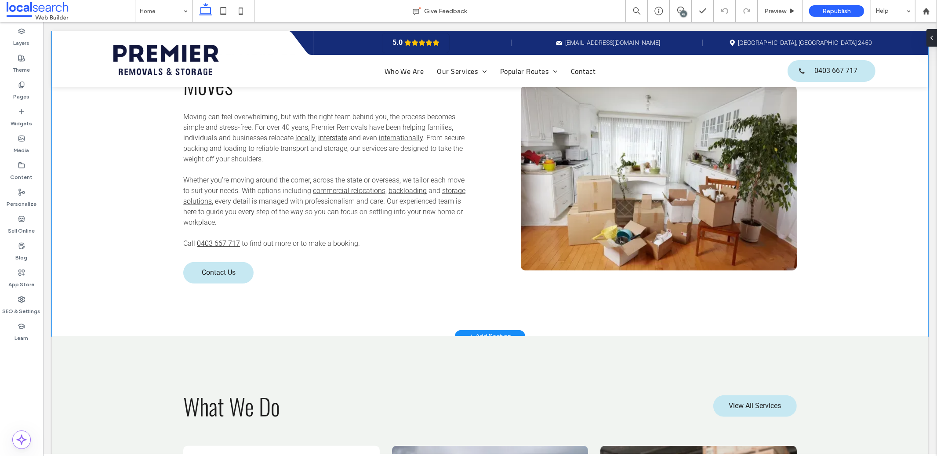
scroll to position [657, 0]
click at [811, 229] on div "Taking Care of Local & Regional Moves Moving can feel overwhelming, but with th…" at bounding box center [489, 161] width 876 height 345
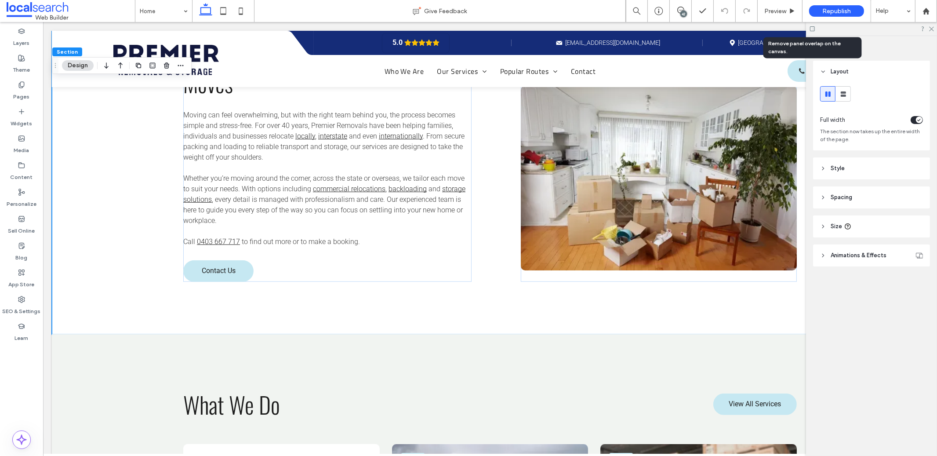
click at [813, 29] on icon at bounding box center [812, 28] width 7 height 7
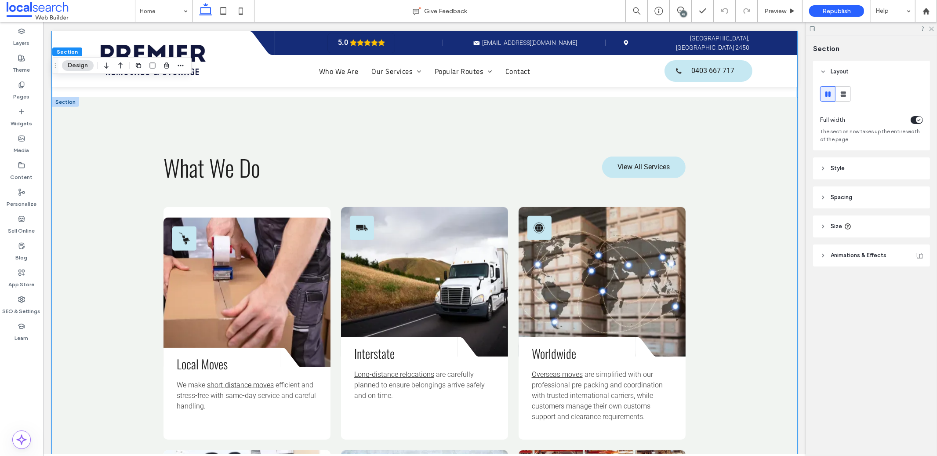
scroll to position [889, 0]
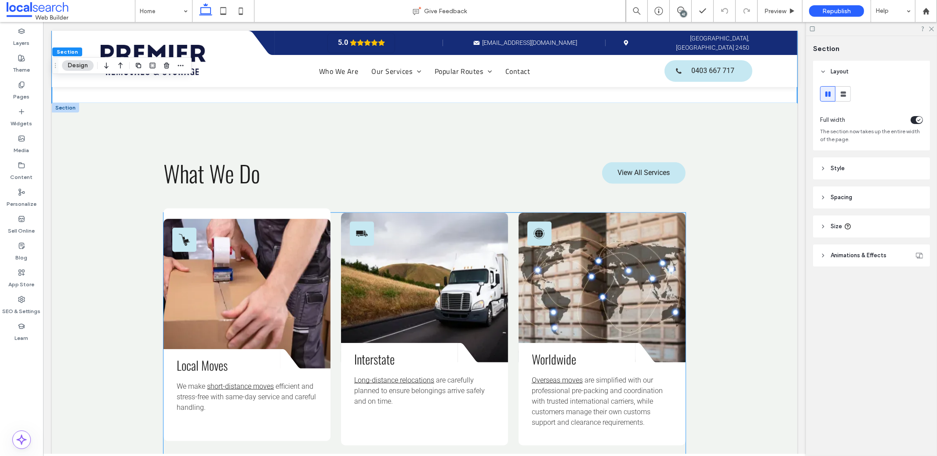
click at [304, 265] on link at bounding box center [246, 293] width 167 height 149
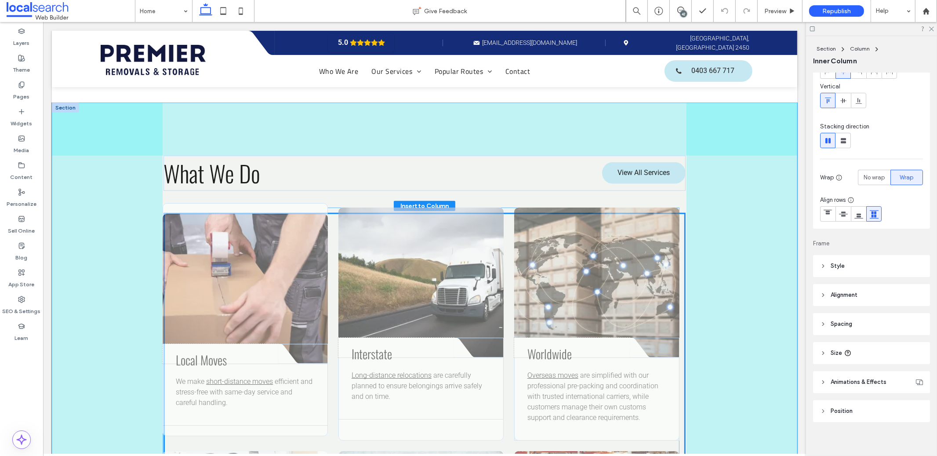
scroll to position [62, 0]
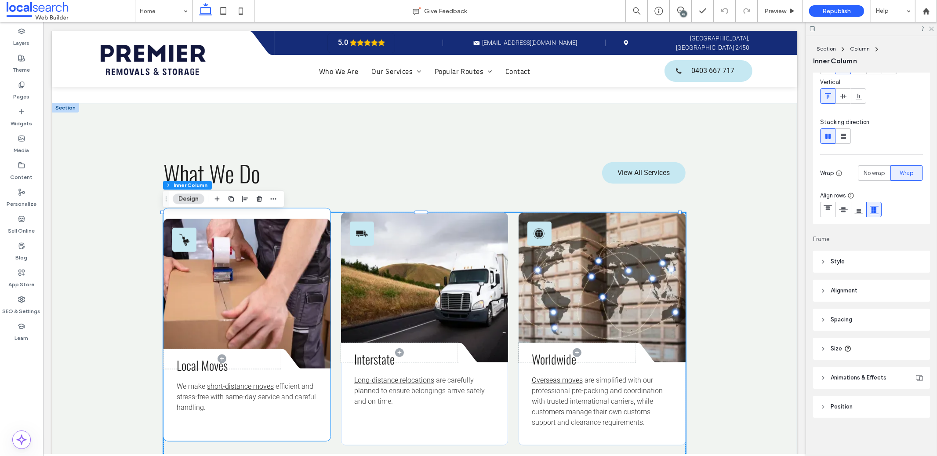
click at [290, 266] on link at bounding box center [246, 293] width 167 height 149
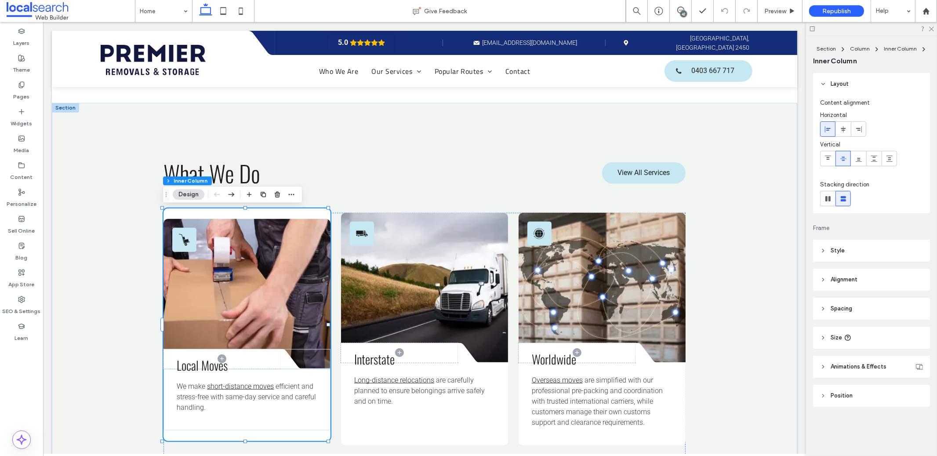
click at [272, 271] on link at bounding box center [246, 293] width 167 height 149
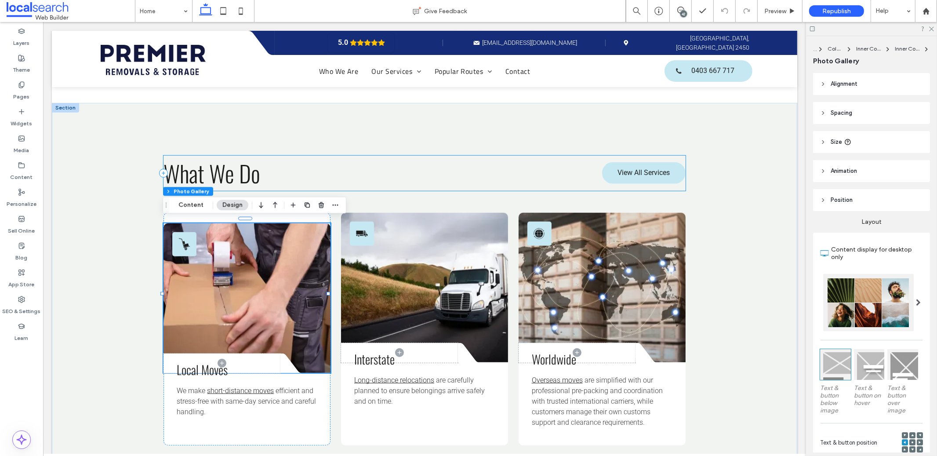
click at [381, 185] on div "What We Do View All Services" at bounding box center [424, 173] width 522 height 35
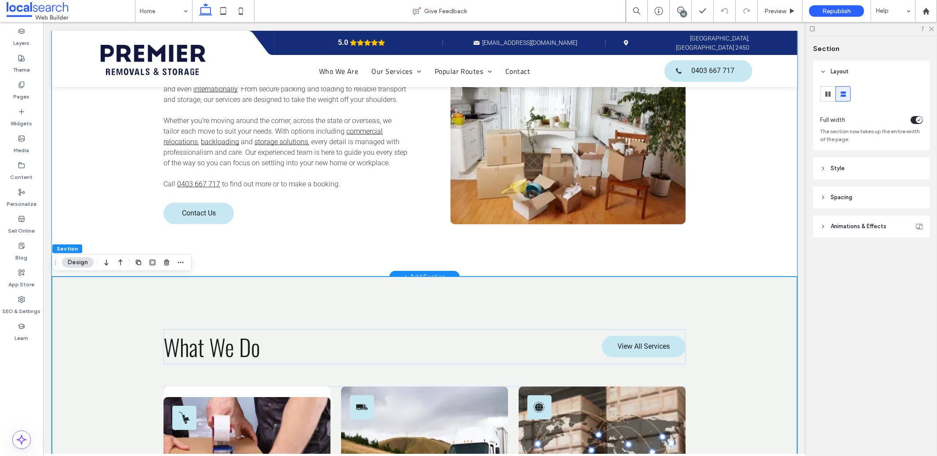
click at [763, 232] on div "Taking Care of Local & Regional Moves Moving can feel overwhelming, but with th…" at bounding box center [423, 103] width 745 height 345
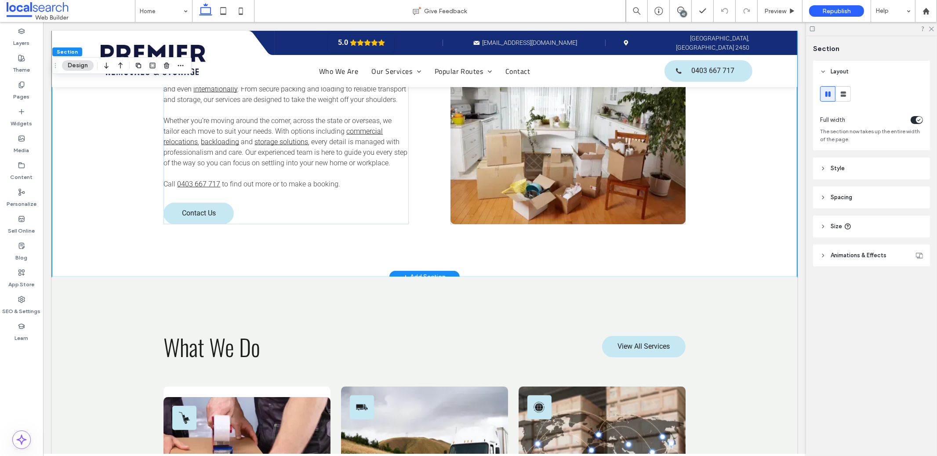
click at [753, 254] on div "Taking Care of Local & Regional Moves Moving can feel overwhelming, but with th…" at bounding box center [423, 103] width 745 height 345
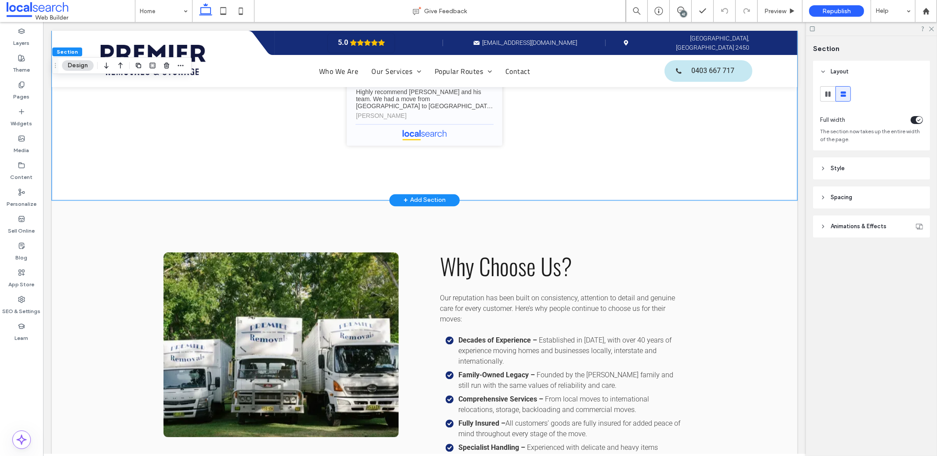
scroll to position [2647, 0]
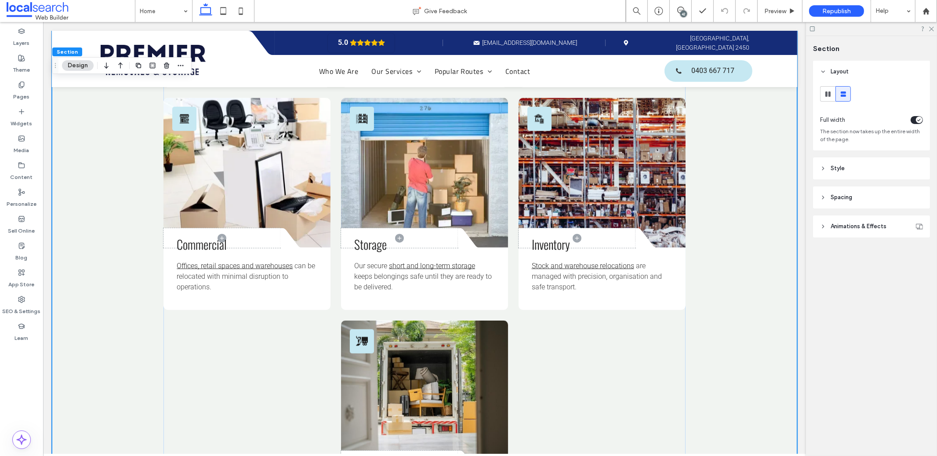
scroll to position [1173, 0]
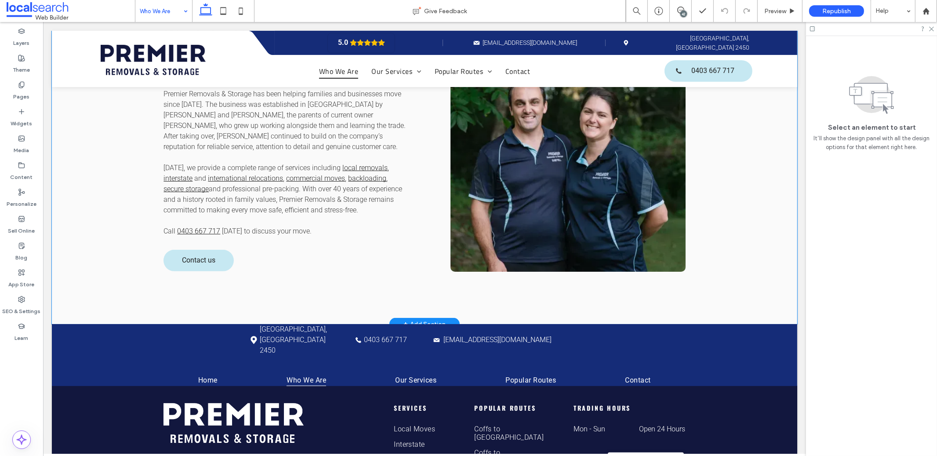
scroll to position [258, 0]
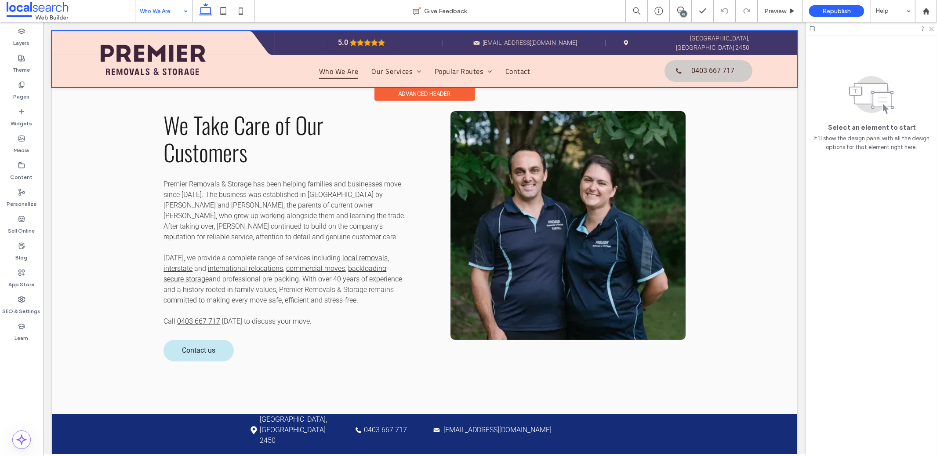
click at [141, 58] on div at bounding box center [423, 59] width 745 height 56
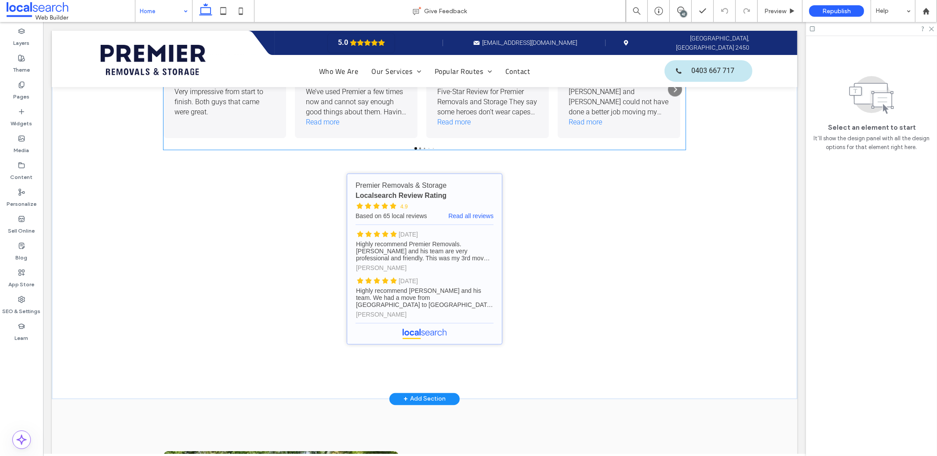
scroll to position [2334, 0]
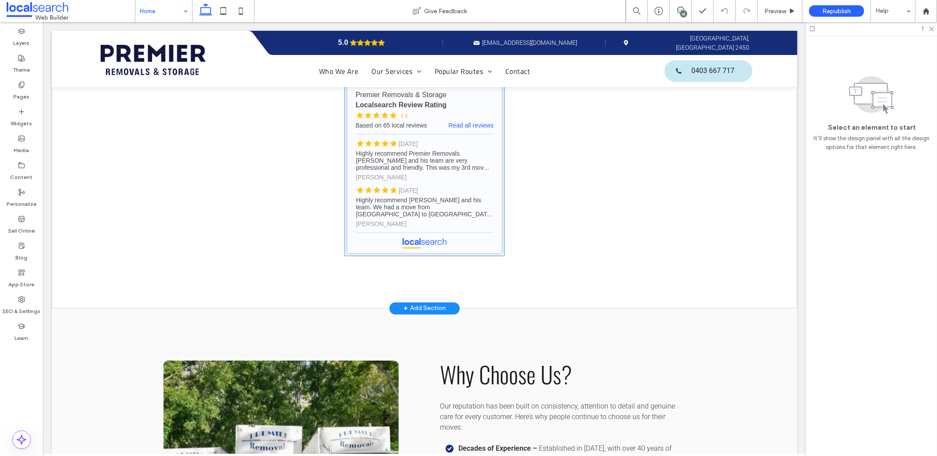
click at [497, 191] on link "Premier Removals & Storage - Localsearch reviews" at bounding box center [424, 168] width 156 height 171
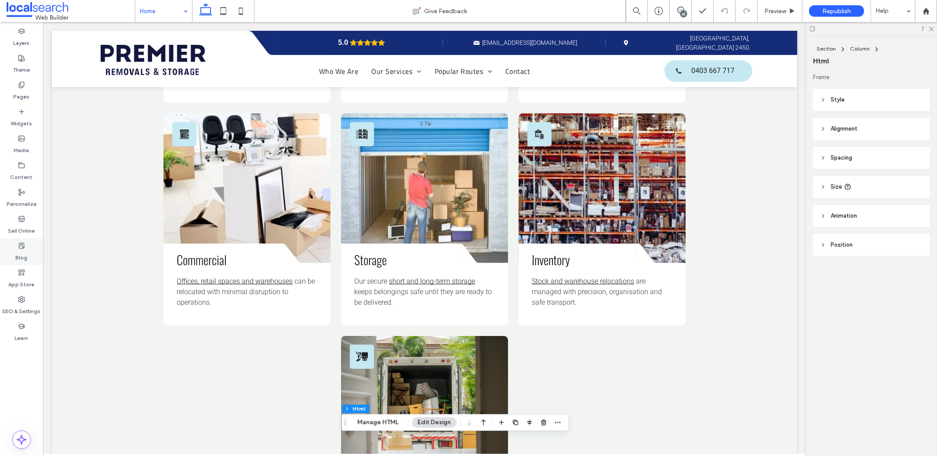
scroll to position [1418, 0]
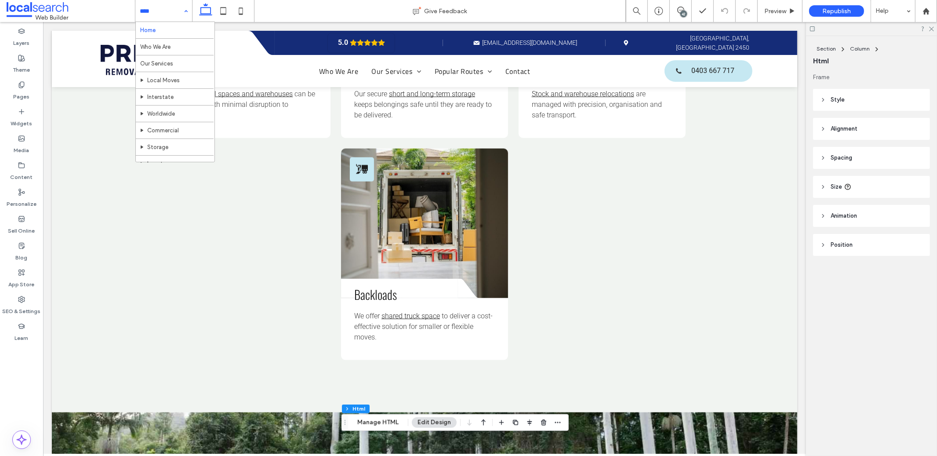
click at [168, 8] on input at bounding box center [162, 11] width 44 height 22
click at [180, 8] on div "Home Who We Are Our Services Local Moves Interstate Worldwide Commercial Storag…" at bounding box center [163, 11] width 57 height 22
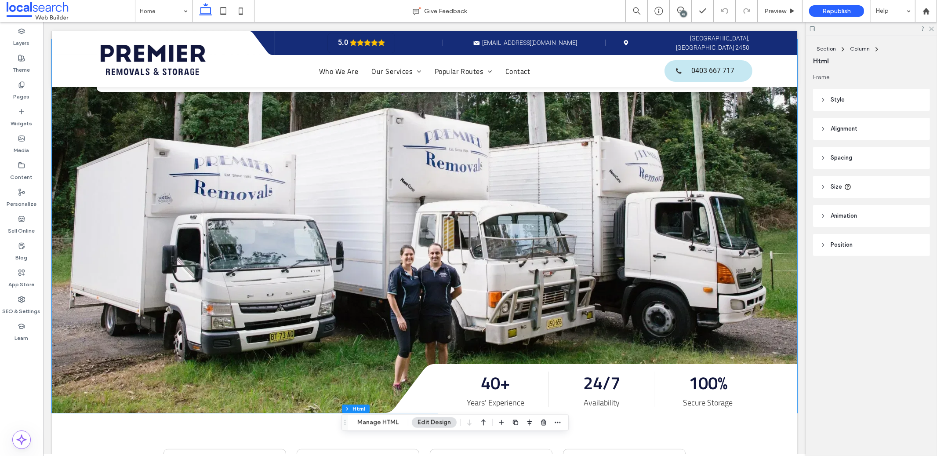
scroll to position [0, 0]
